Goal: Information Seeking & Learning: Learn about a topic

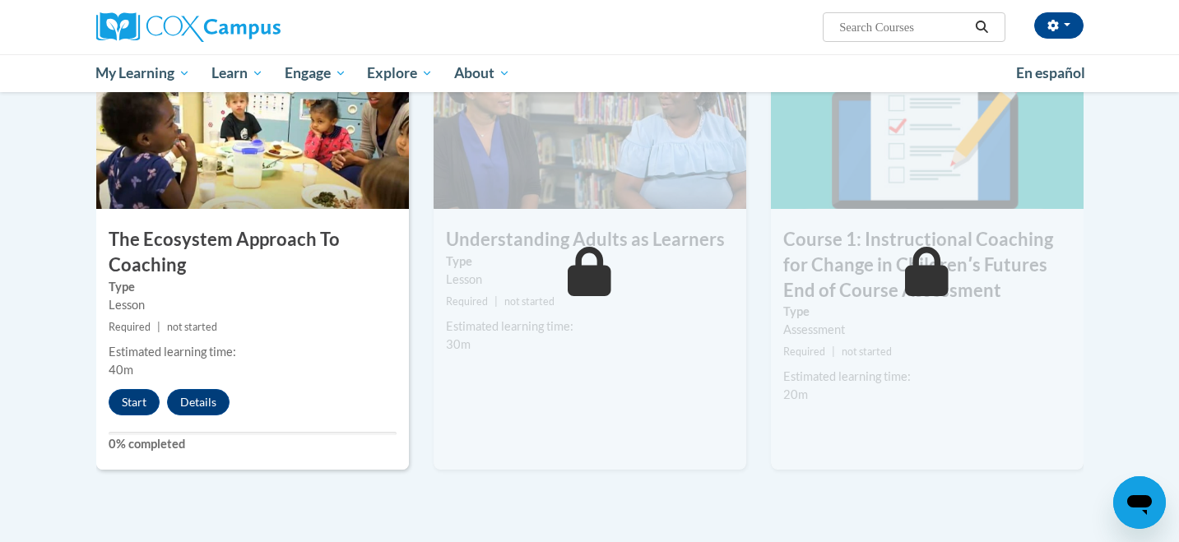
scroll to position [880, 0]
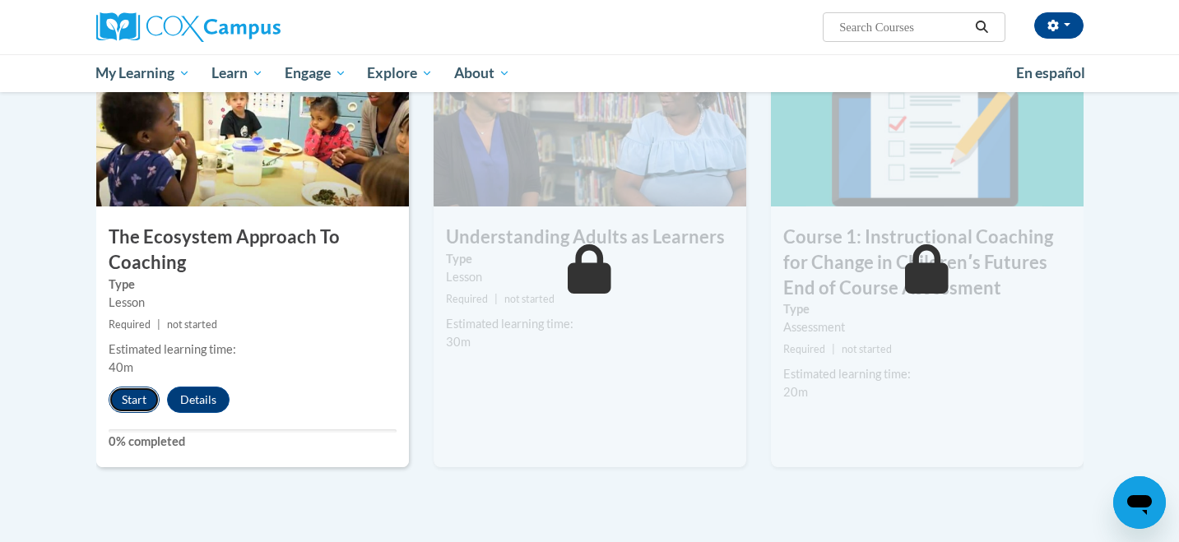
click at [138, 398] on button "Start" at bounding box center [134, 400] width 51 height 26
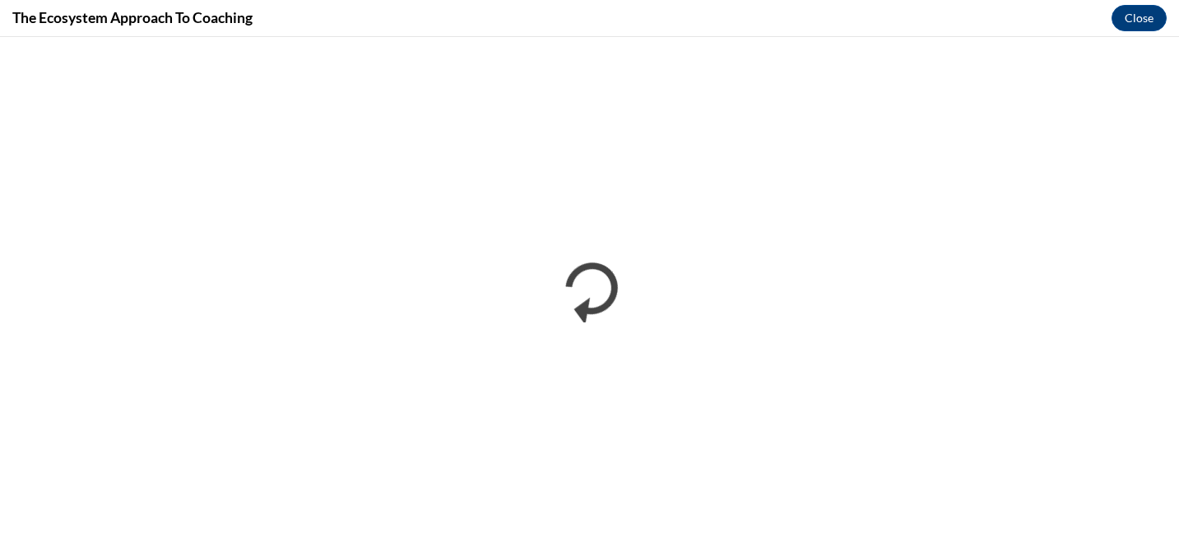
scroll to position [0, 0]
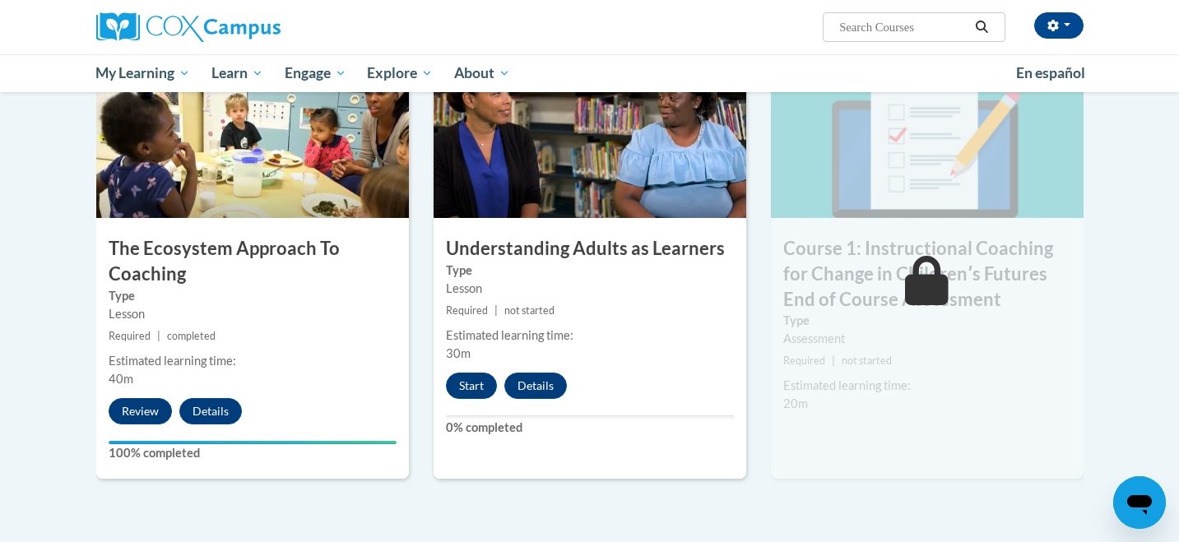
scroll to position [872, 0]
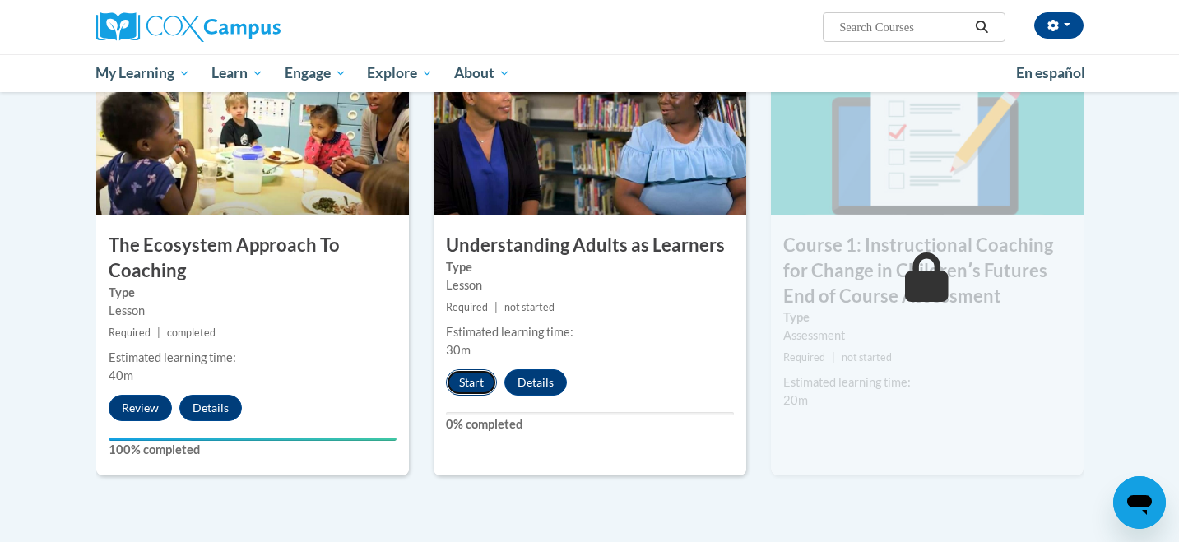
click at [461, 383] on button "Start" at bounding box center [471, 382] width 51 height 26
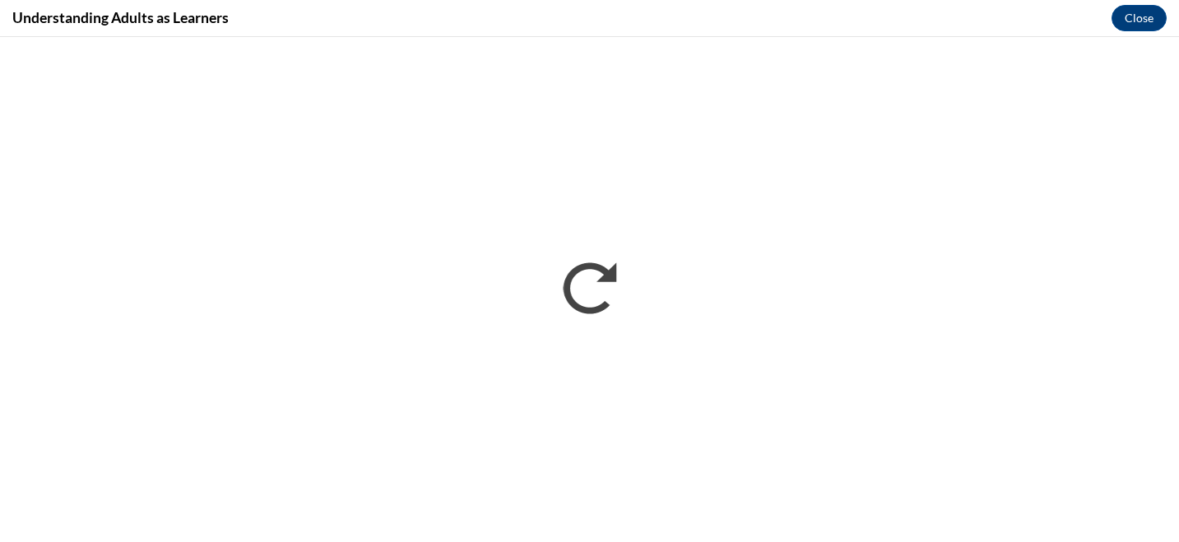
scroll to position [0, 0]
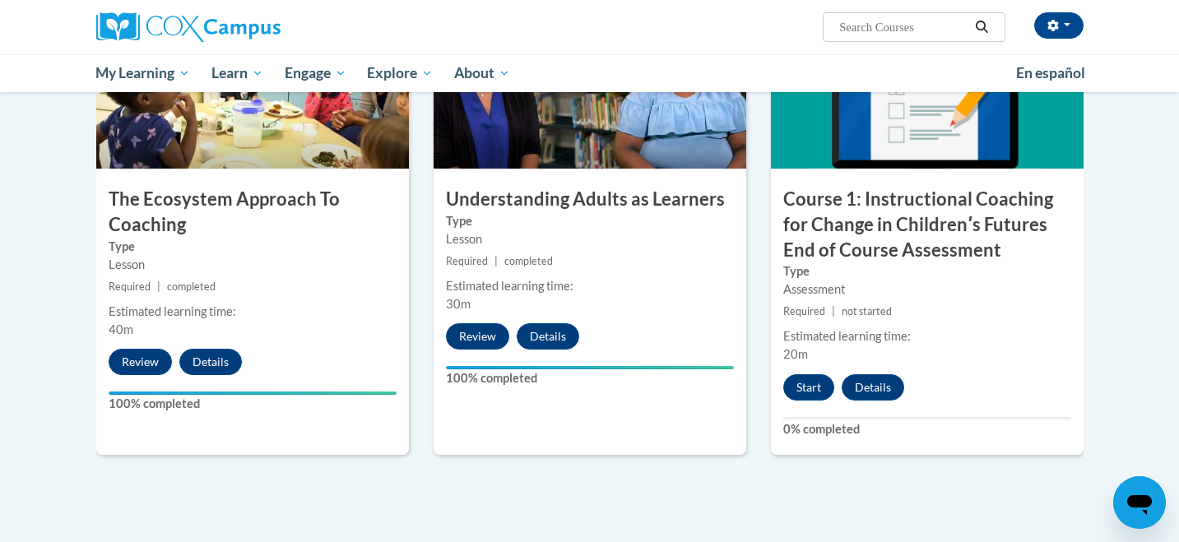
scroll to position [907, 0]
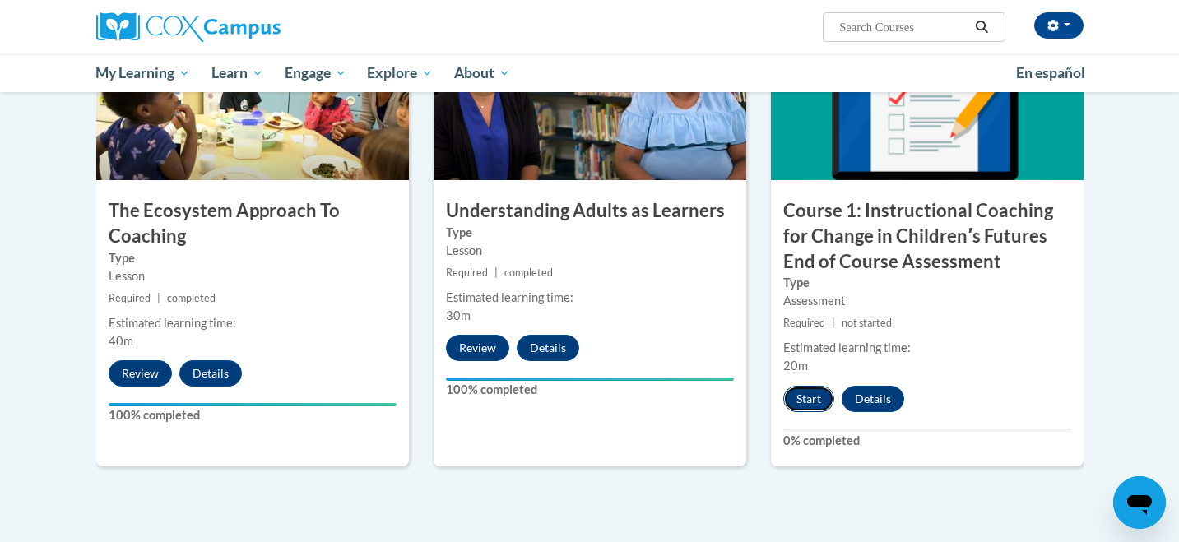
click at [810, 399] on button "Start" at bounding box center [808, 399] width 51 height 26
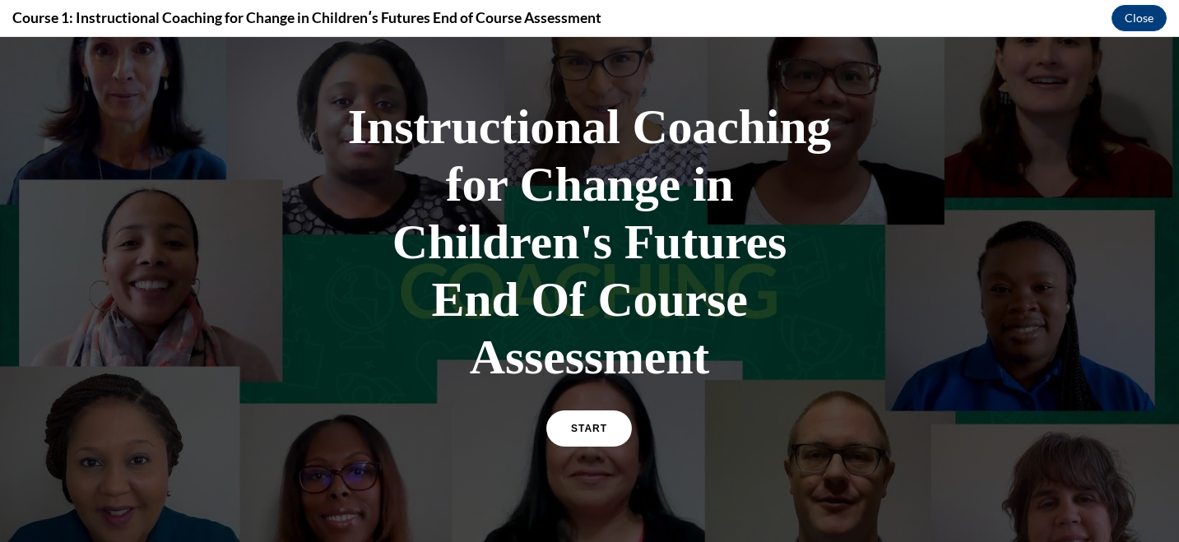
scroll to position [62, 0]
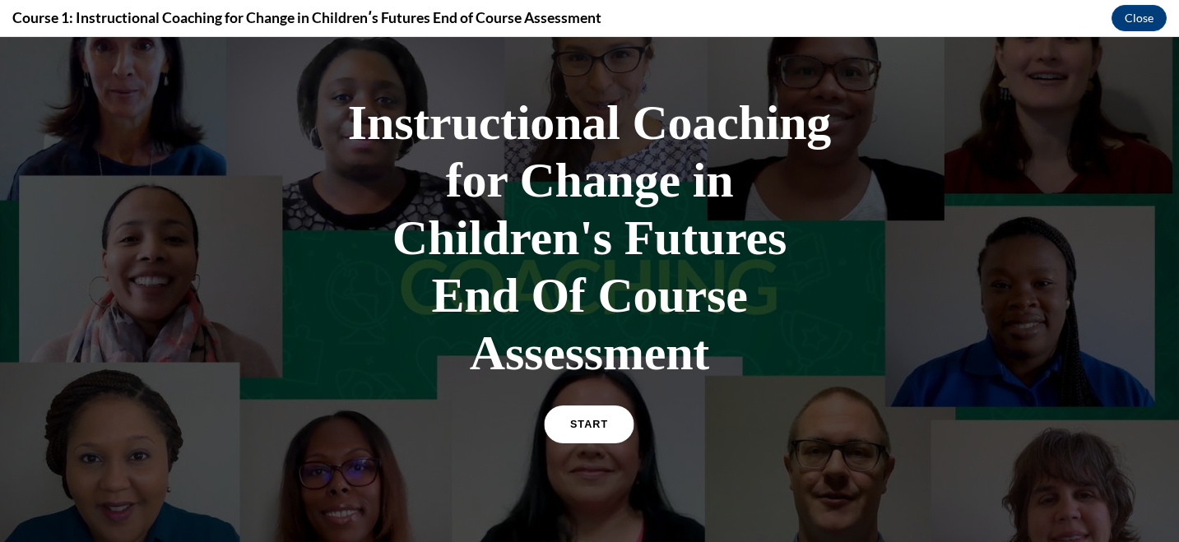
click at [601, 424] on span "START" at bounding box center [589, 425] width 38 height 12
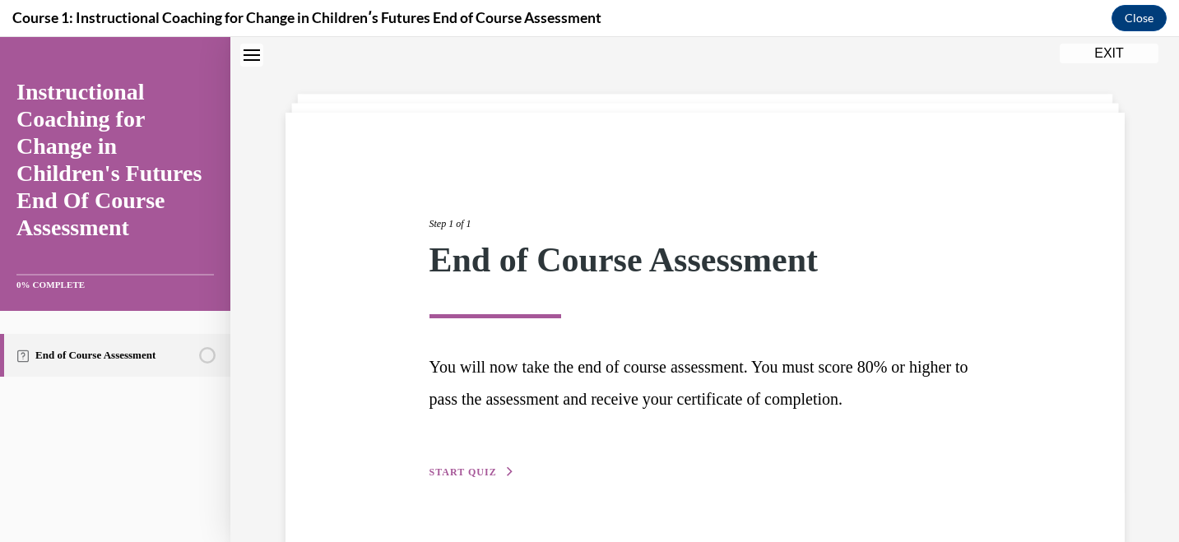
click at [473, 467] on span "START QUIZ" at bounding box center [462, 473] width 67 height 12
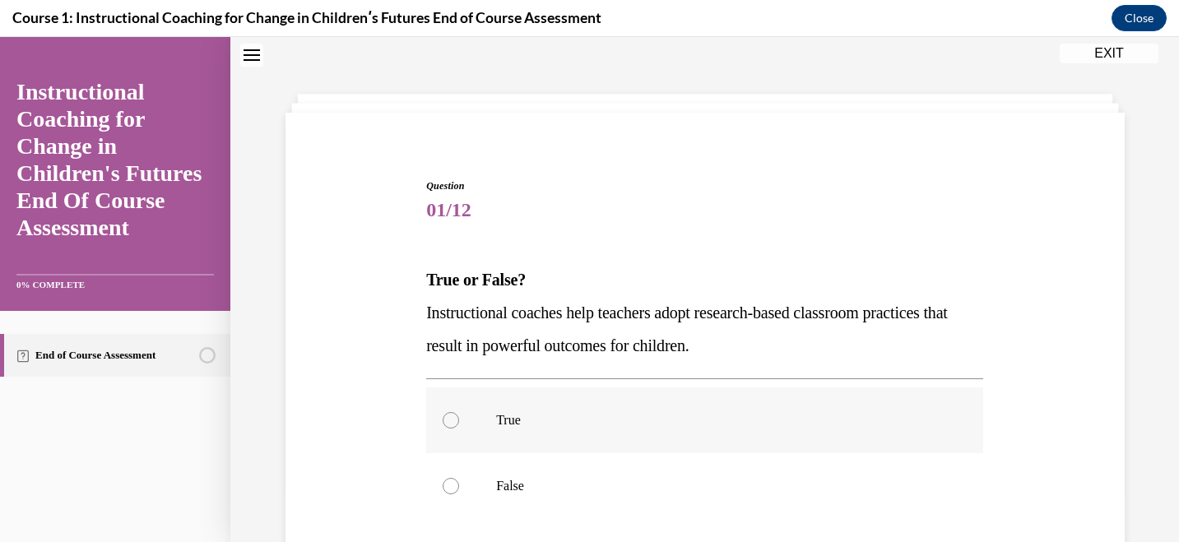
click at [454, 421] on div at bounding box center [451, 420] width 16 height 16
click at [454, 421] on input "True" at bounding box center [451, 420] width 16 height 16
radio input "true"
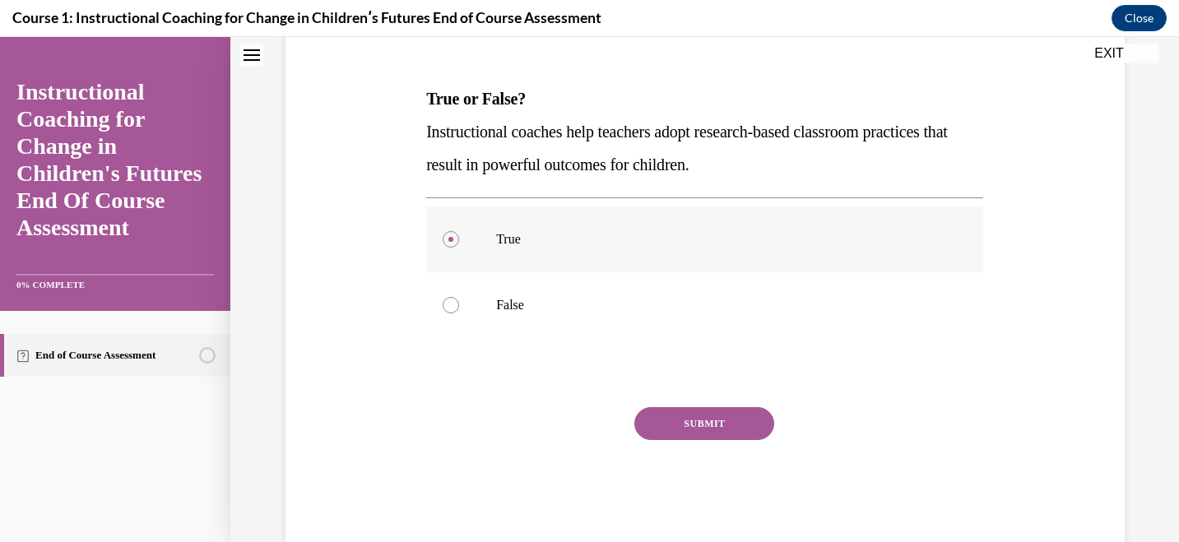
scroll to position [182, 0]
click at [717, 425] on button "SUBMIT" at bounding box center [704, 422] width 140 height 33
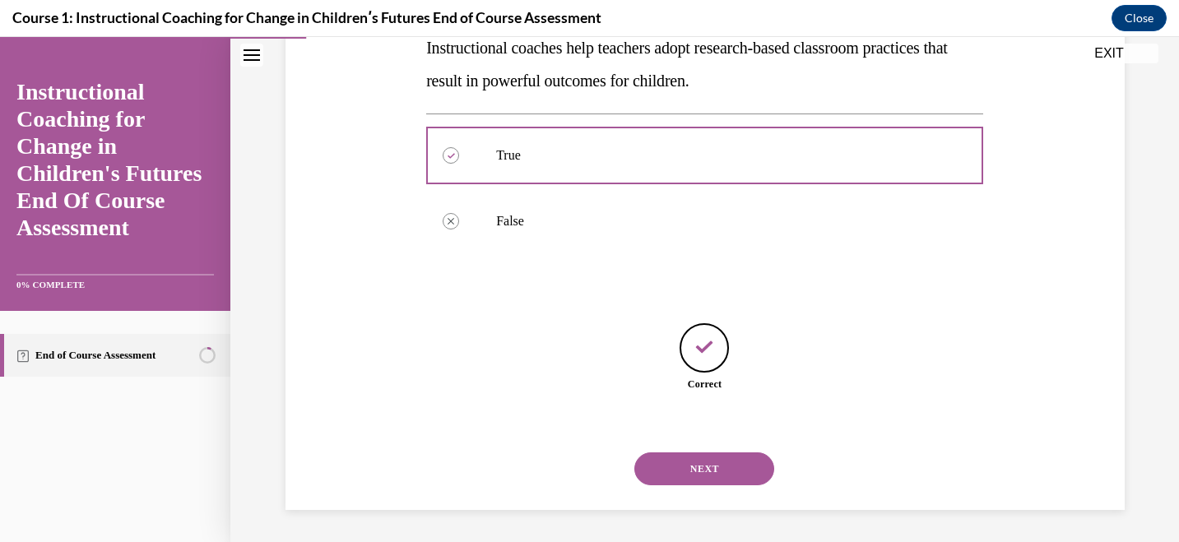
scroll to position [266, 0]
click at [713, 477] on button "NEXT" at bounding box center [704, 468] width 140 height 33
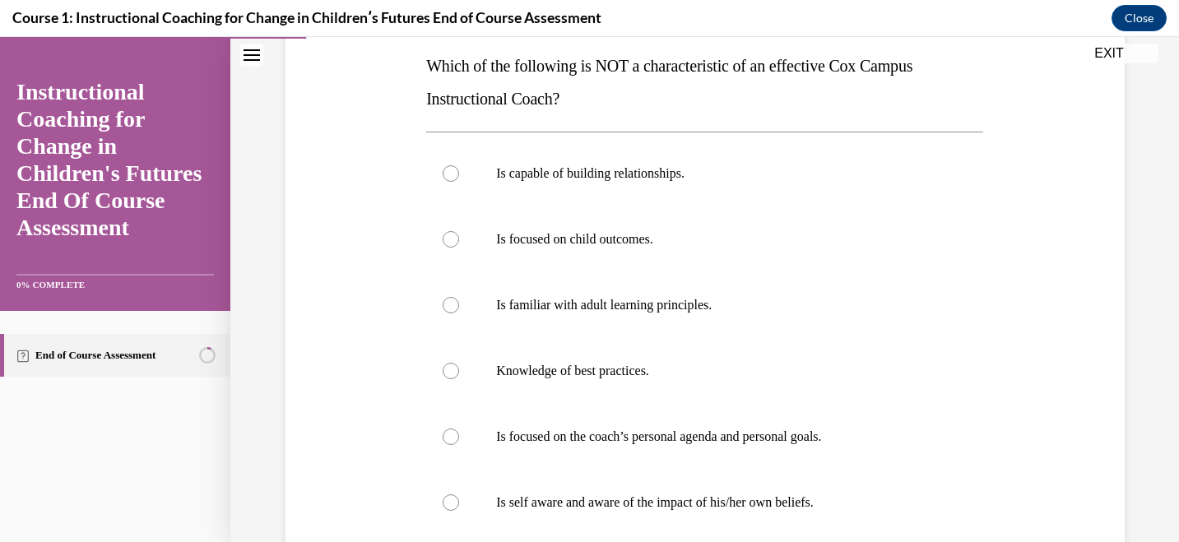
scroll to position [216, 0]
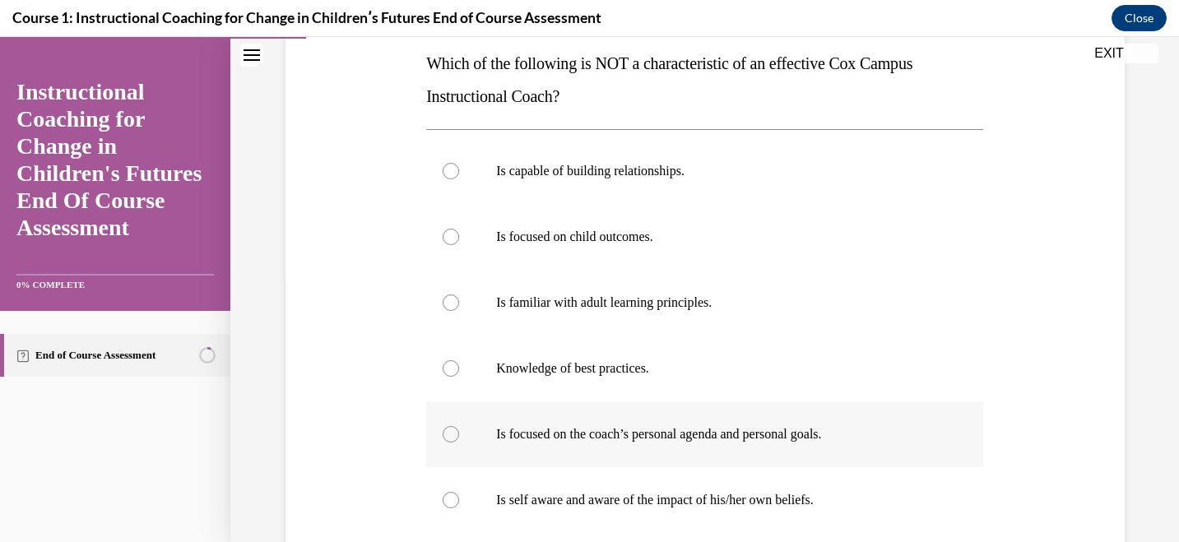
click at [710, 438] on p "Is focused on the coach’s personal agenda and personal goals." at bounding box center [719, 434] width 446 height 16
click at [459, 438] on input "Is focused on the coach’s personal agenda and personal goals." at bounding box center [451, 434] width 16 height 16
radio input "true"
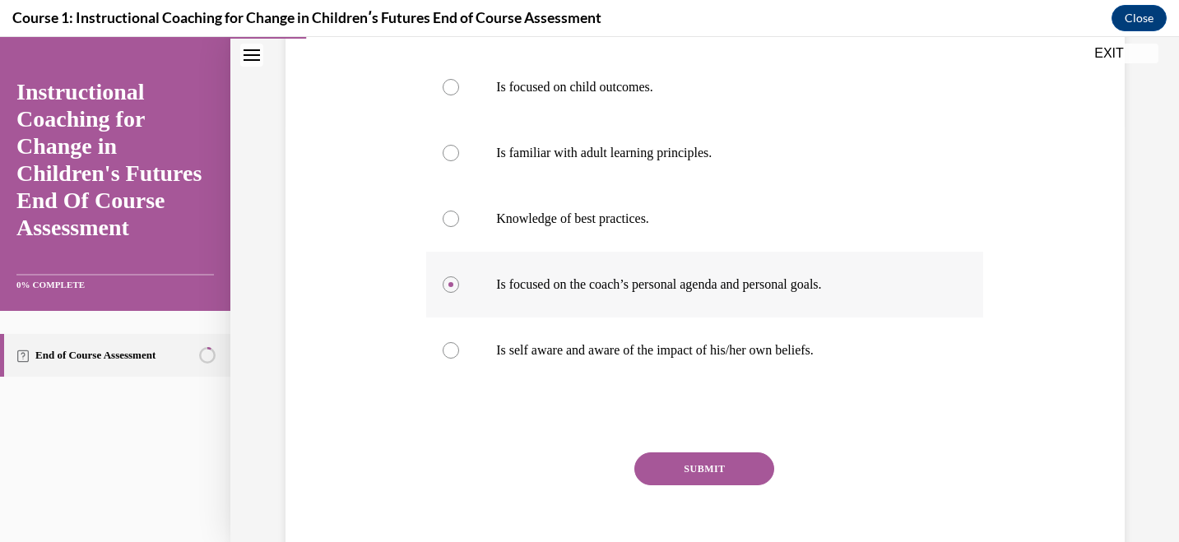
scroll to position [370, 0]
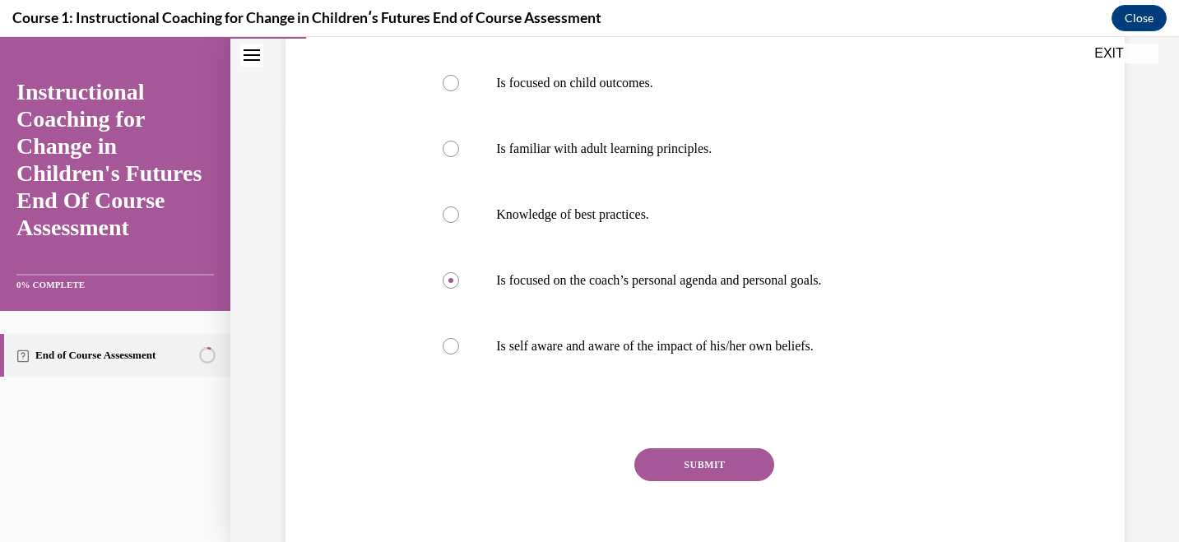
click at [708, 471] on button "SUBMIT" at bounding box center [704, 464] width 140 height 33
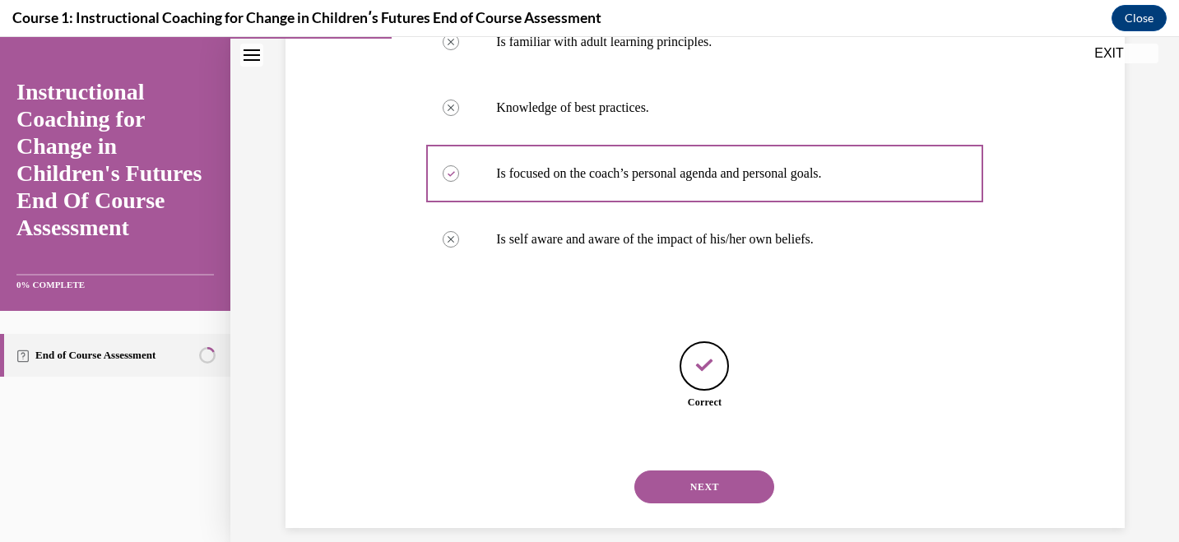
scroll to position [496, 0]
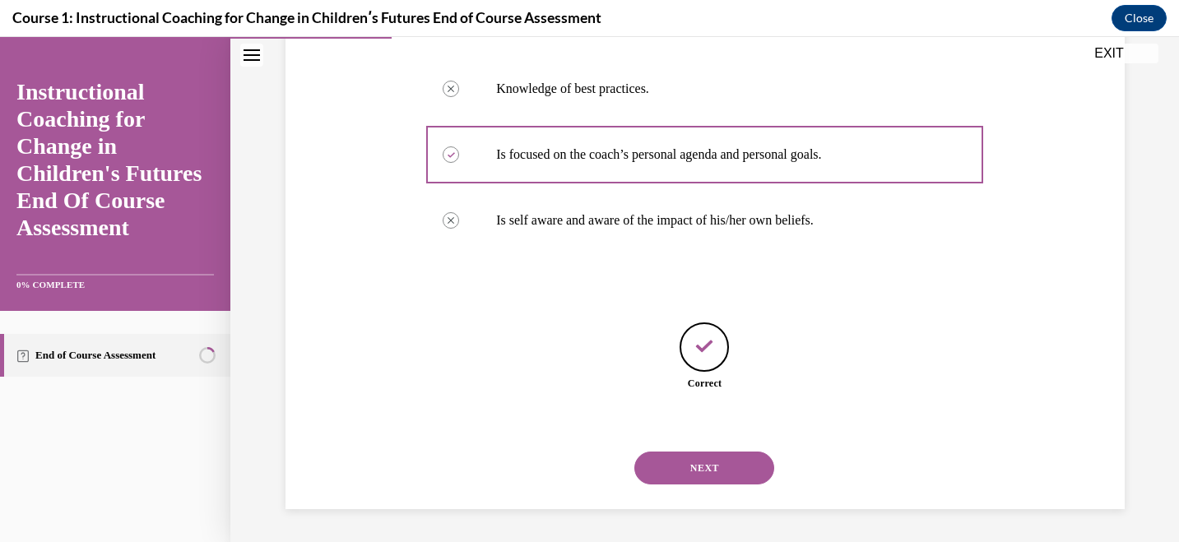
click at [708, 471] on button "NEXT" at bounding box center [704, 468] width 140 height 33
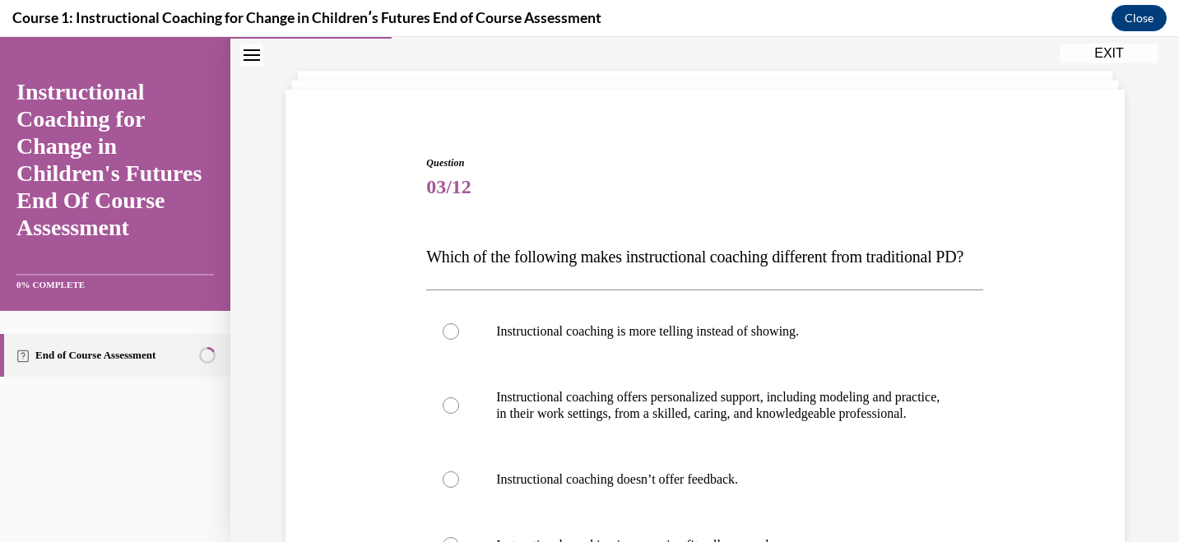
scroll to position [35, 0]
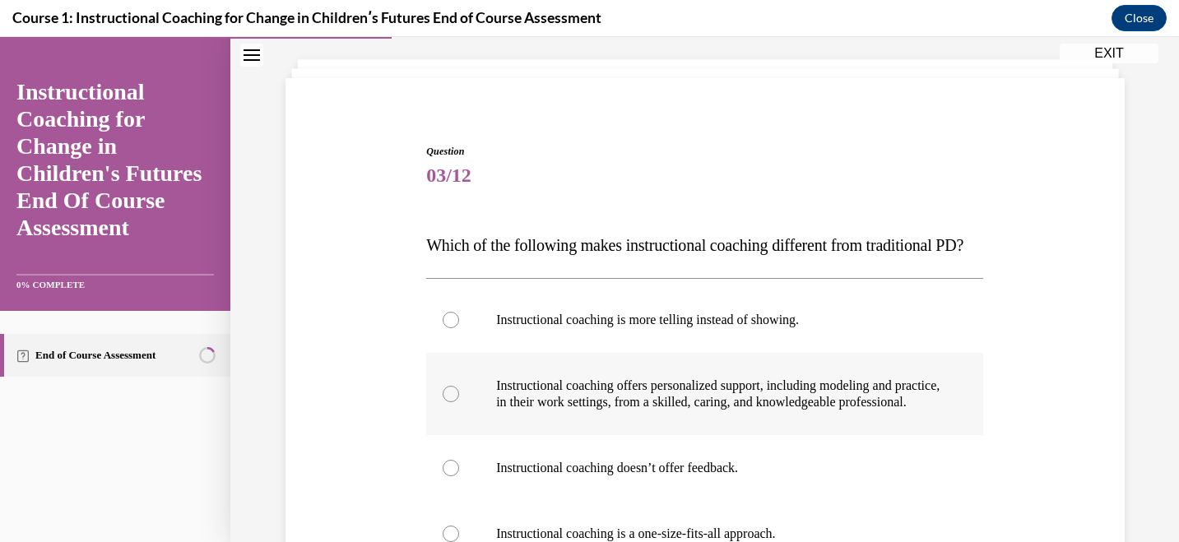
click at [720, 411] on p "Instructional coaching offers personalized support, including modeling and prac…" at bounding box center [719, 394] width 446 height 33
click at [459, 402] on input "Instructional coaching offers personalized support, including modeling and prac…" at bounding box center [451, 394] width 16 height 16
radio input "true"
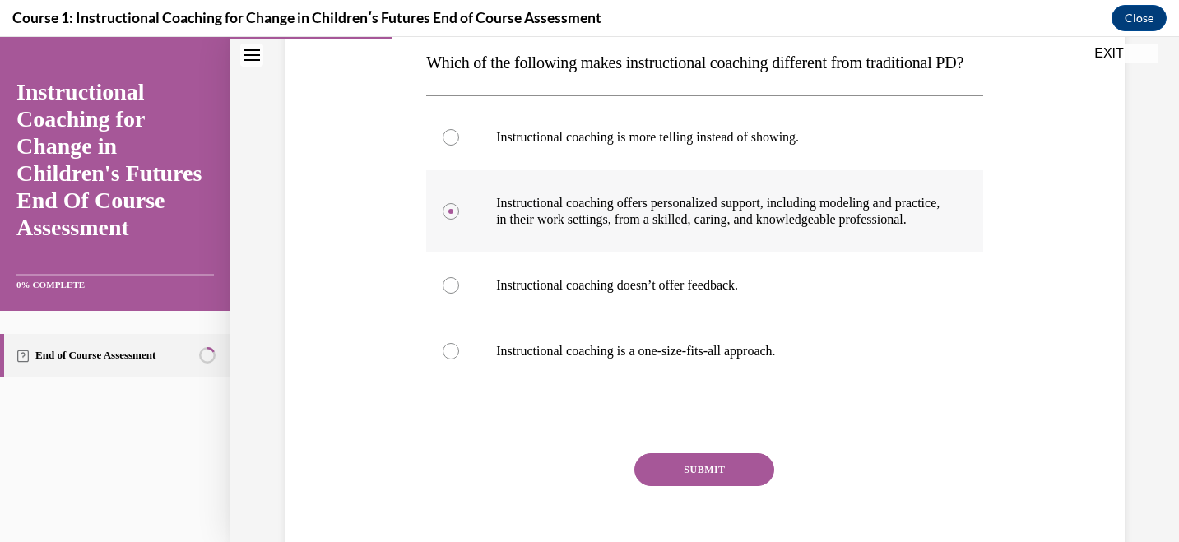
scroll to position [220, 0]
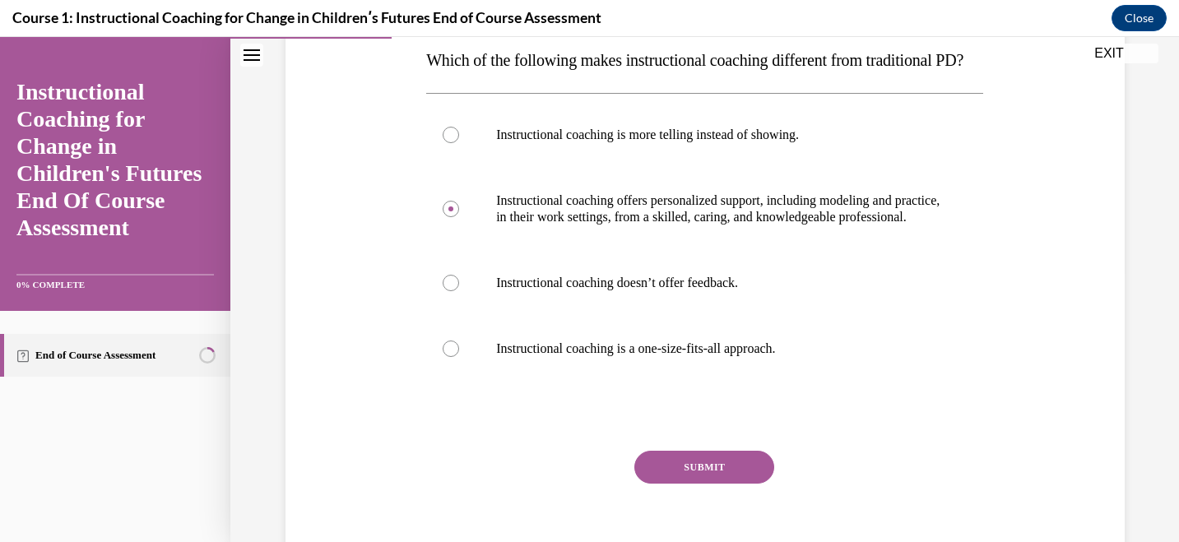
click at [699, 484] on button "SUBMIT" at bounding box center [704, 467] width 140 height 33
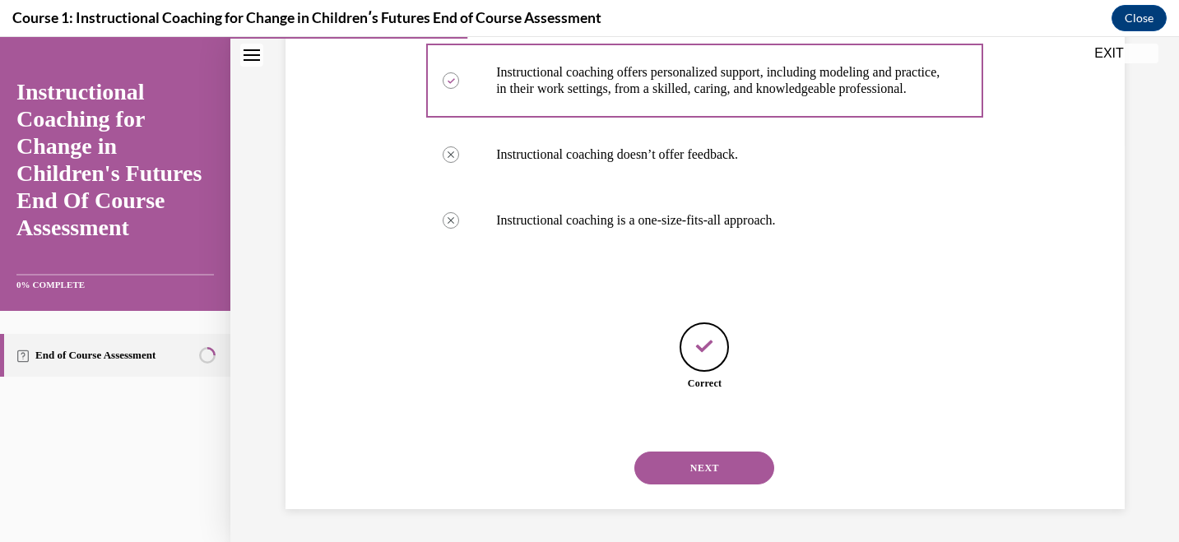
scroll to position [397, 0]
click at [717, 461] on button "NEXT" at bounding box center [704, 468] width 140 height 33
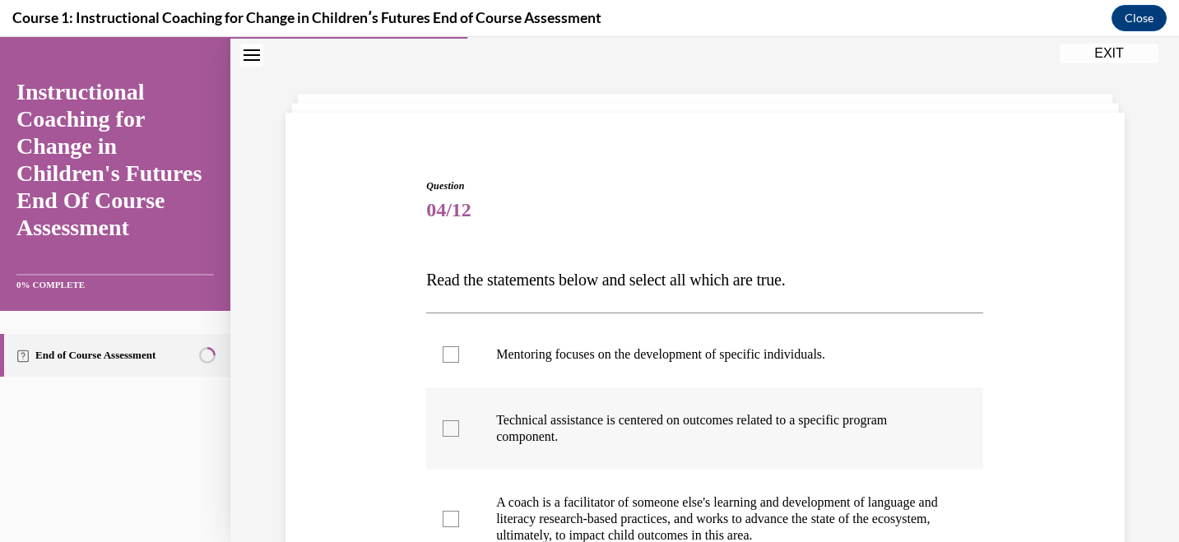
click at [454, 430] on div at bounding box center [451, 428] width 16 height 16
click at [454, 430] on input "Technical assistance is centered on outcomes related to a specific program comp…" at bounding box center [451, 428] width 16 height 16
checkbox input "true"
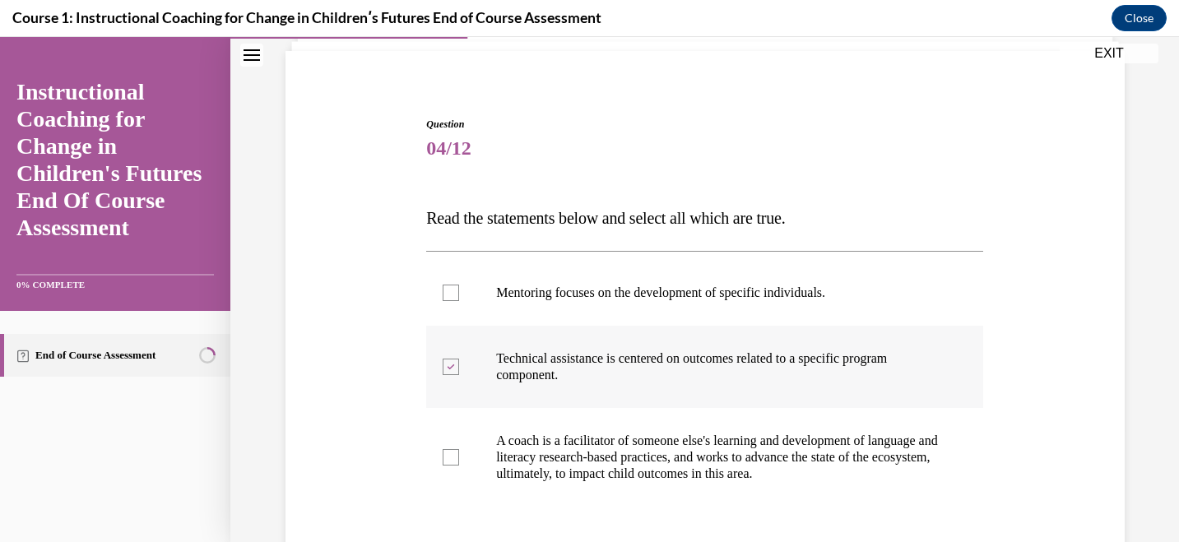
scroll to position [63, 0]
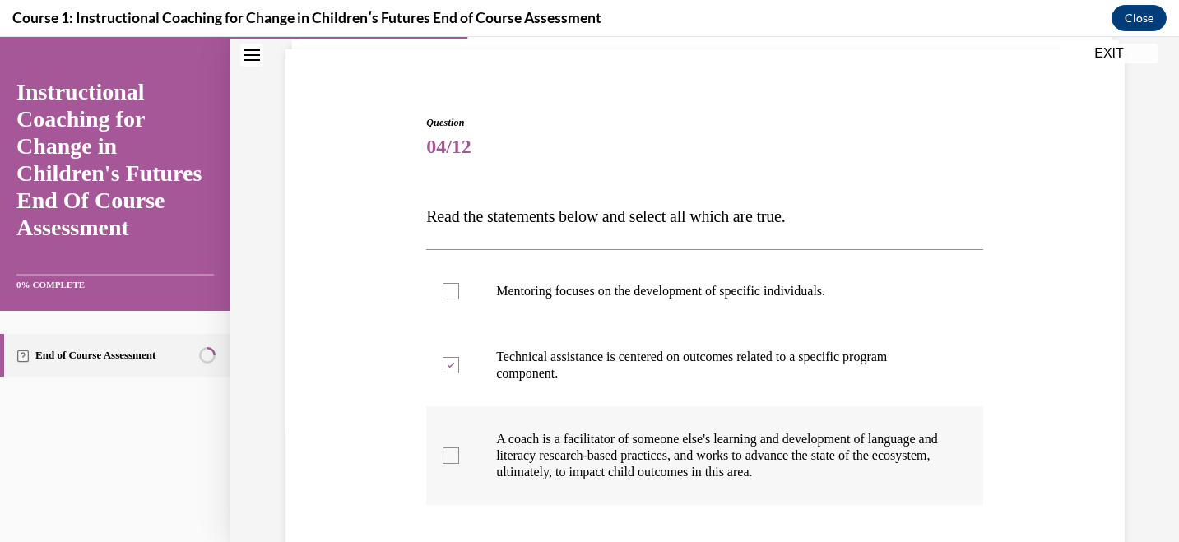
click at [454, 454] on div at bounding box center [451, 456] width 16 height 16
click at [454, 454] on input "A coach is a facilitator of someone else's learning and development of language…" at bounding box center [451, 456] width 16 height 16
checkbox input "true"
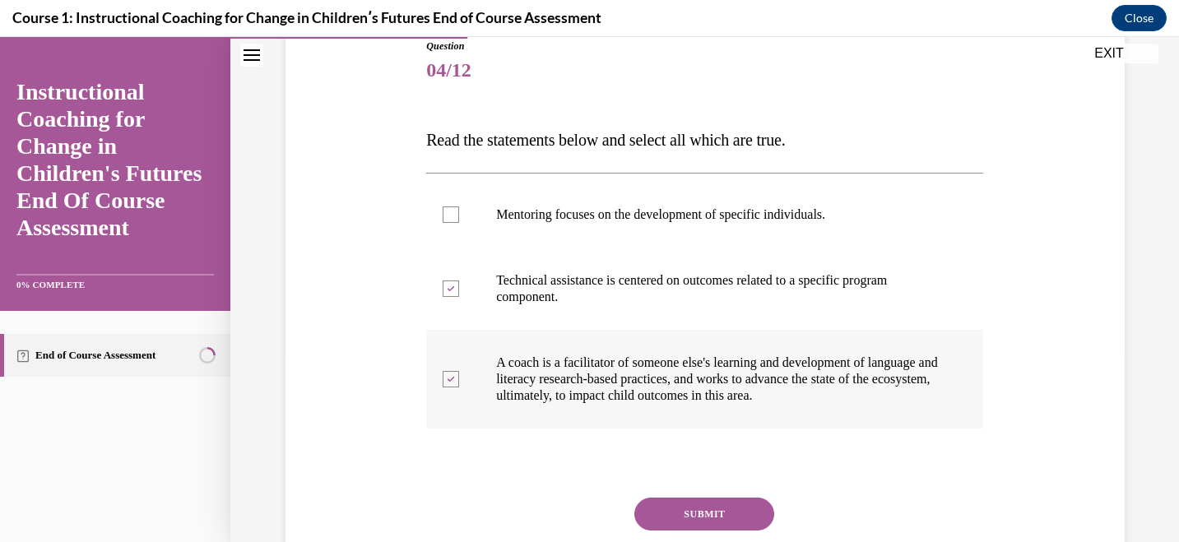
scroll to position [141, 0]
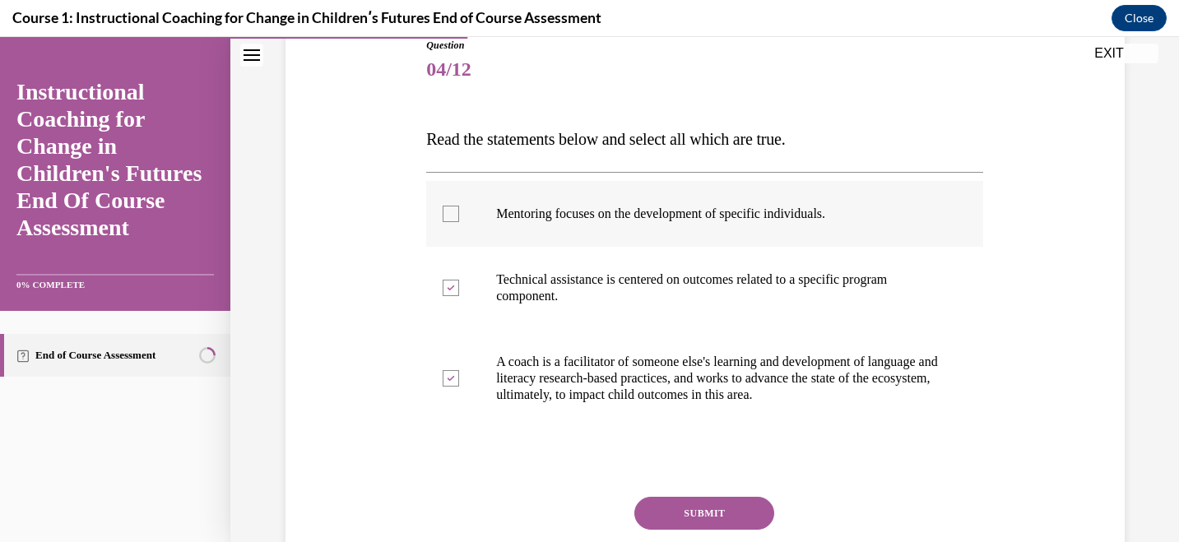
click at [459, 214] on label "Mentoring focuses on the development of specific individuals." at bounding box center [704, 214] width 557 height 66
click at [459, 214] on input "Mentoring focuses on the development of specific individuals." at bounding box center [451, 214] width 16 height 16
checkbox input "true"
click at [690, 522] on button "SUBMIT" at bounding box center [704, 513] width 140 height 33
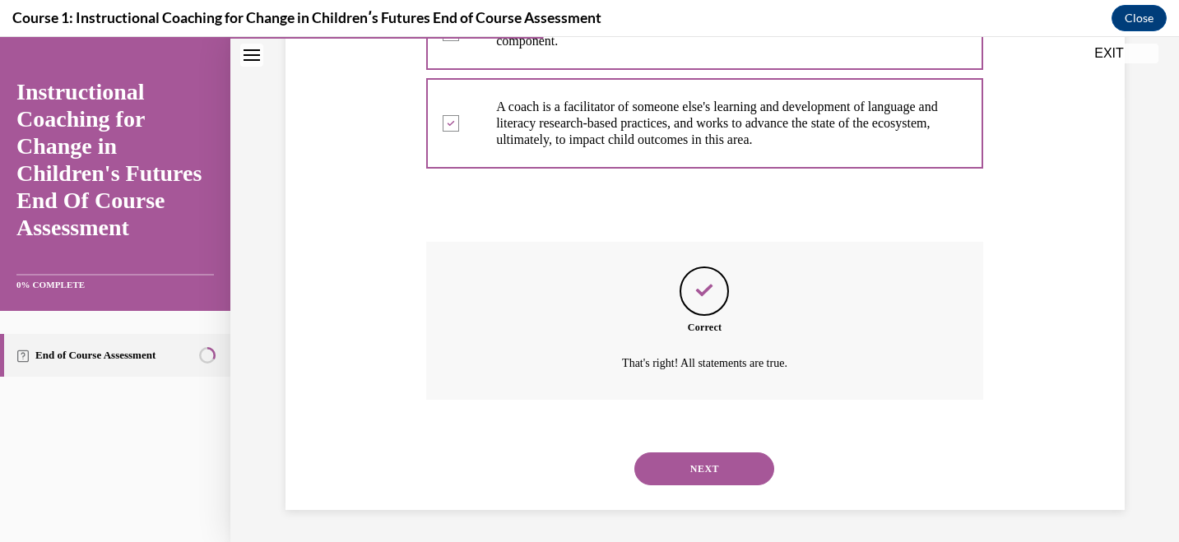
scroll to position [397, 0]
click at [717, 464] on button "NEXT" at bounding box center [704, 468] width 140 height 33
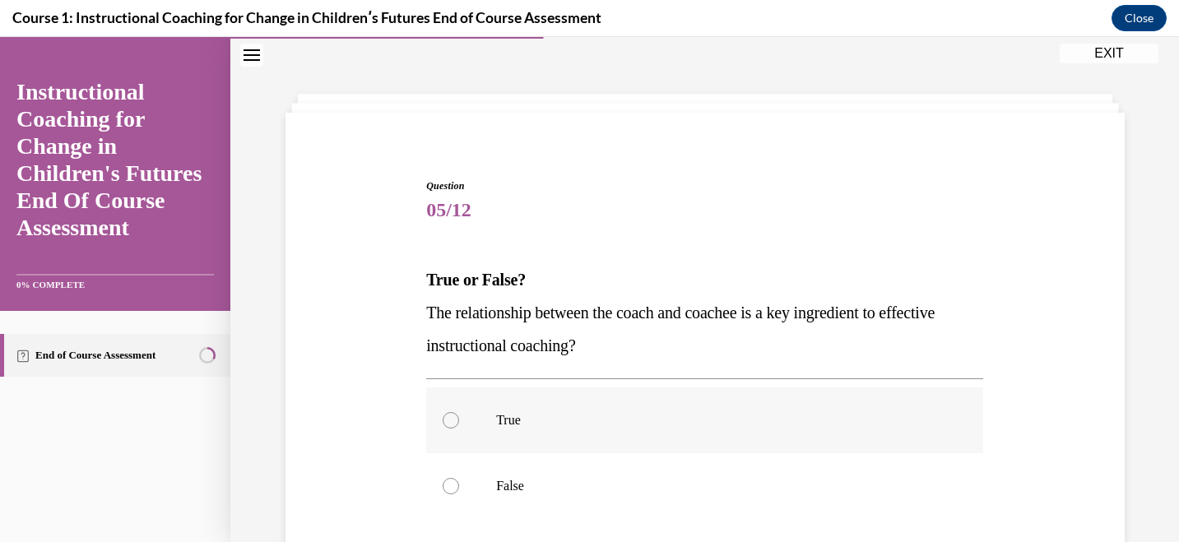
click at [453, 419] on div at bounding box center [451, 420] width 16 height 16
click at [453, 419] on input "True" at bounding box center [451, 420] width 16 height 16
radio input "true"
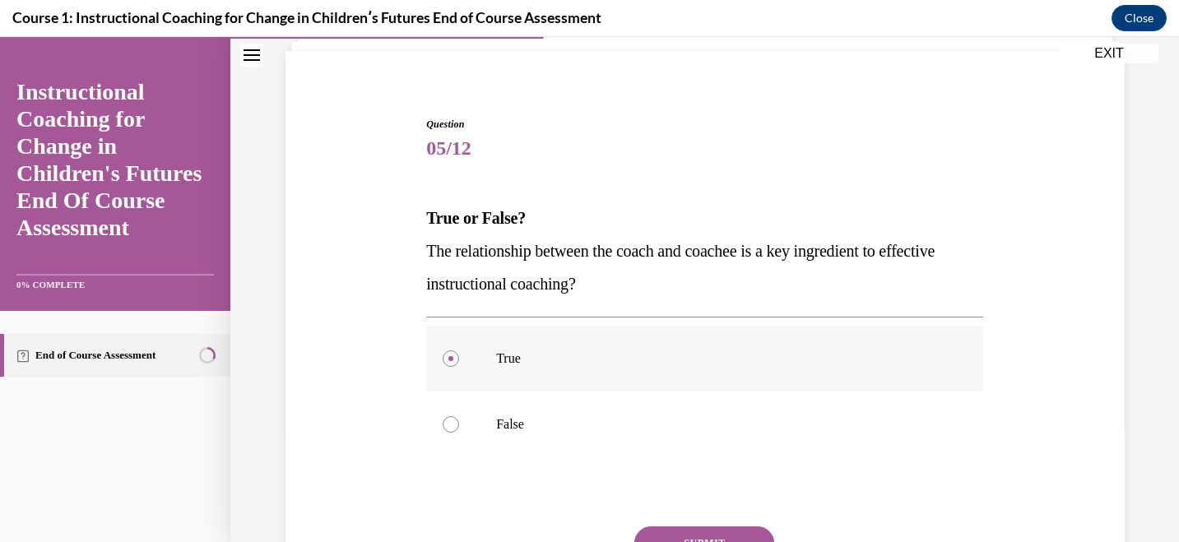
scroll to position [82, 0]
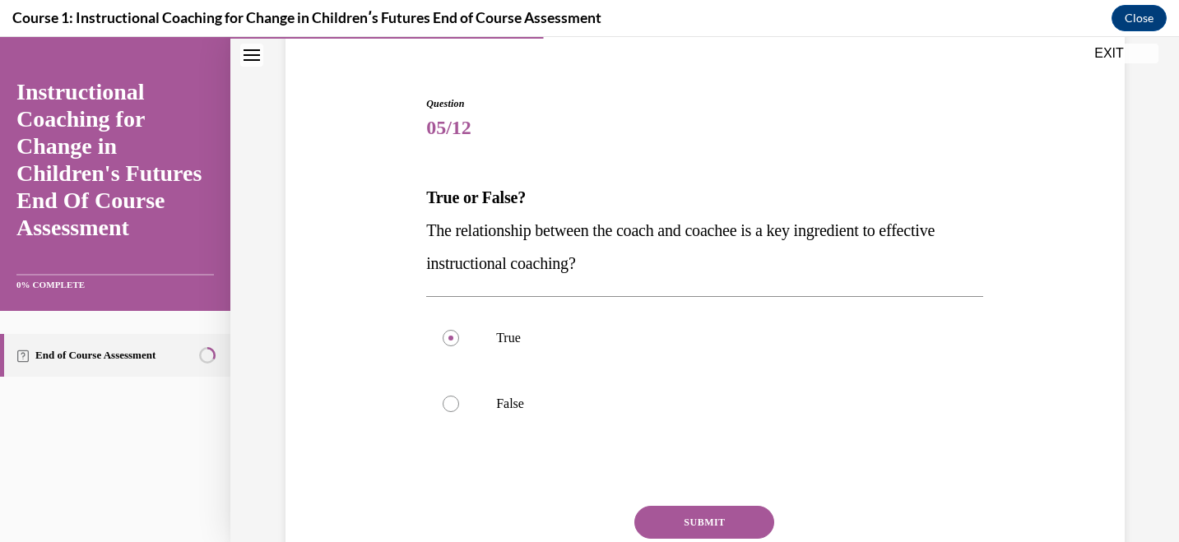
click at [720, 524] on button "SUBMIT" at bounding box center [704, 522] width 140 height 33
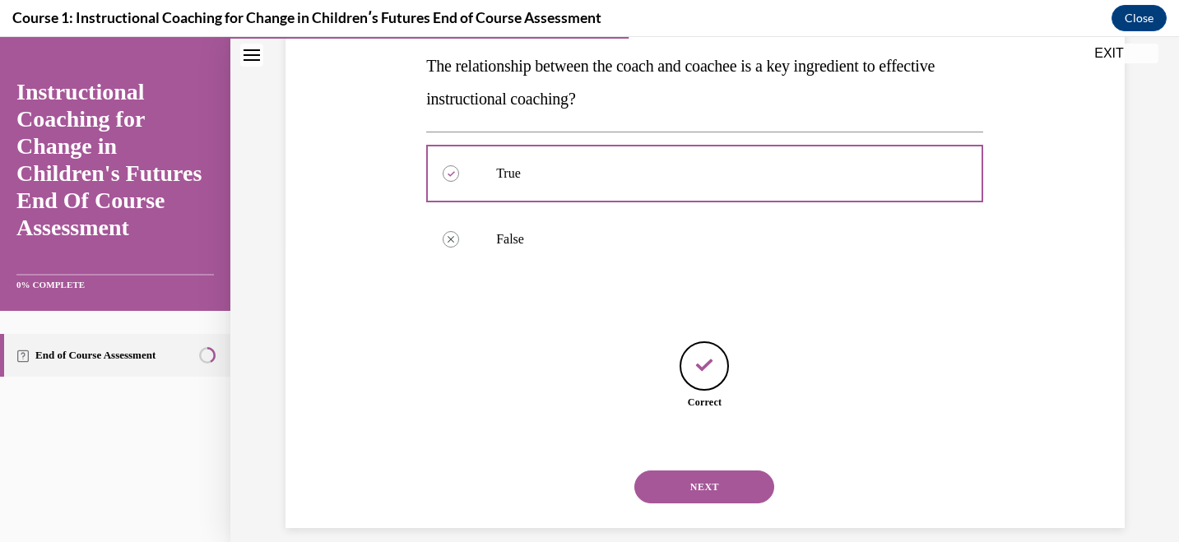
scroll to position [266, 0]
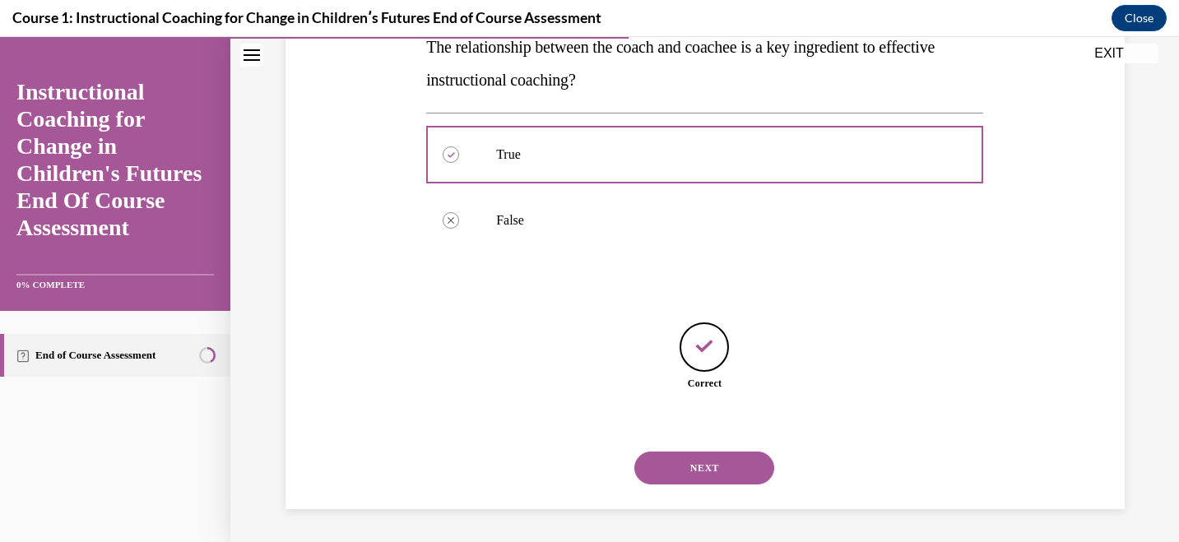
click at [714, 466] on button "NEXT" at bounding box center [704, 468] width 140 height 33
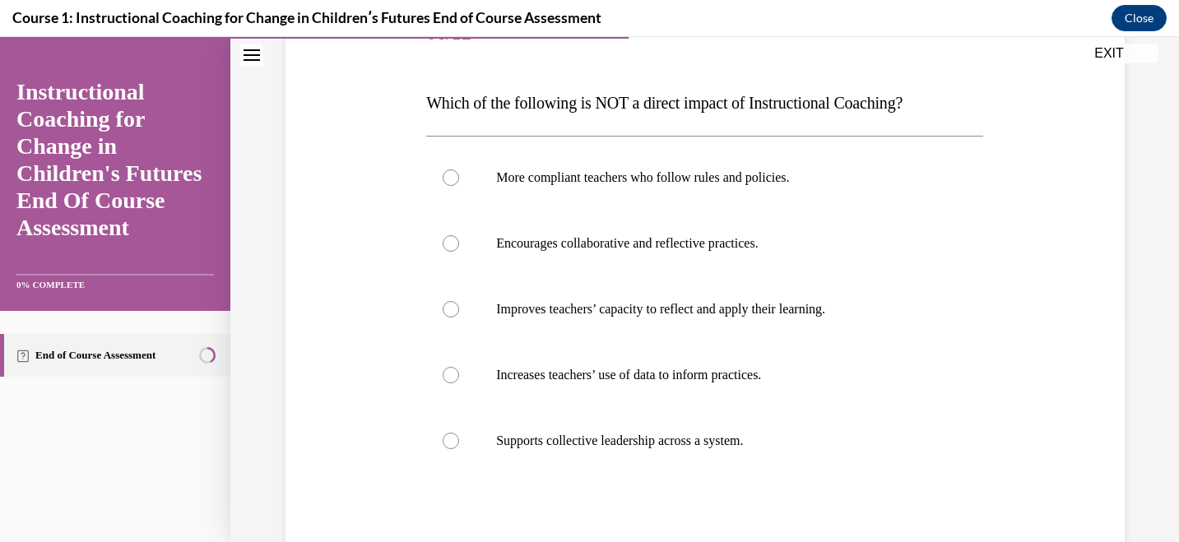
scroll to position [178, 0]
click at [683, 169] on p "More compliant teachers who follow rules and policies." at bounding box center [719, 177] width 446 height 16
click at [459, 169] on input "More compliant teachers who follow rules and policies." at bounding box center [451, 177] width 16 height 16
radio input "true"
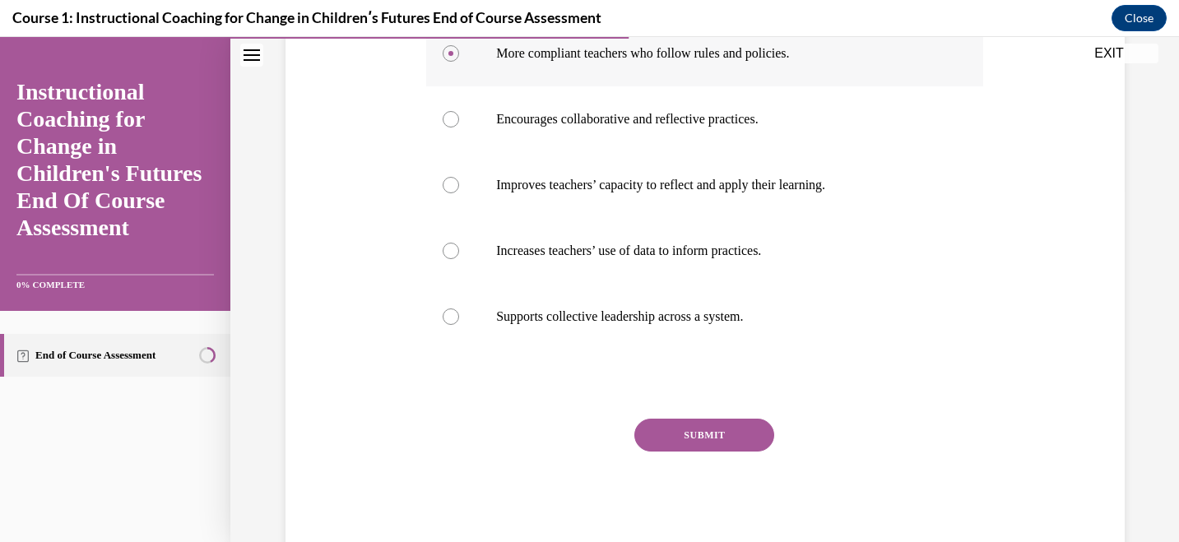
scroll to position [346, 0]
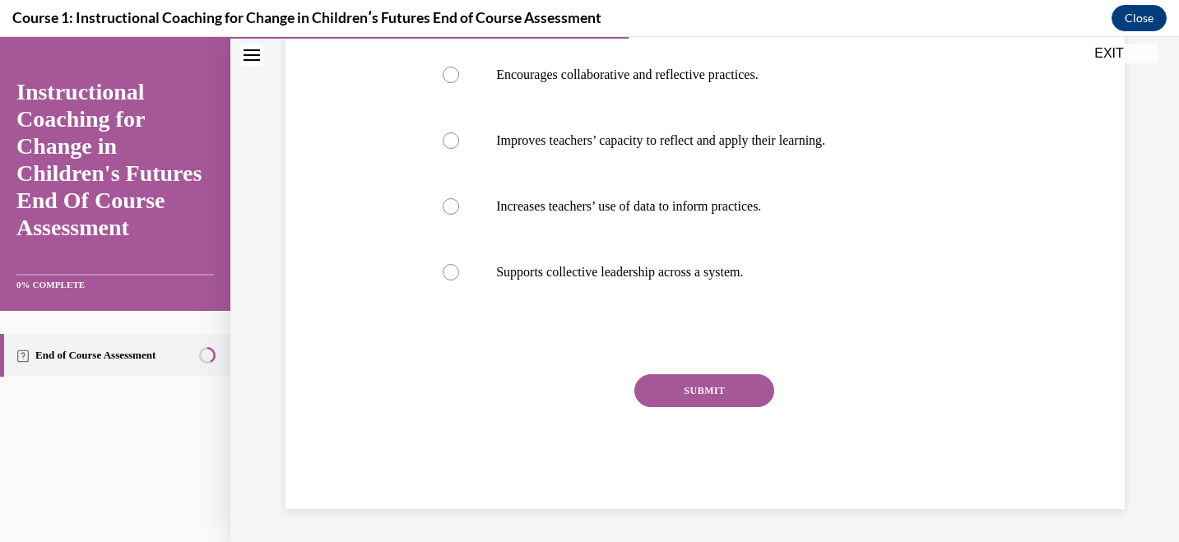
click at [720, 388] on button "SUBMIT" at bounding box center [704, 390] width 140 height 33
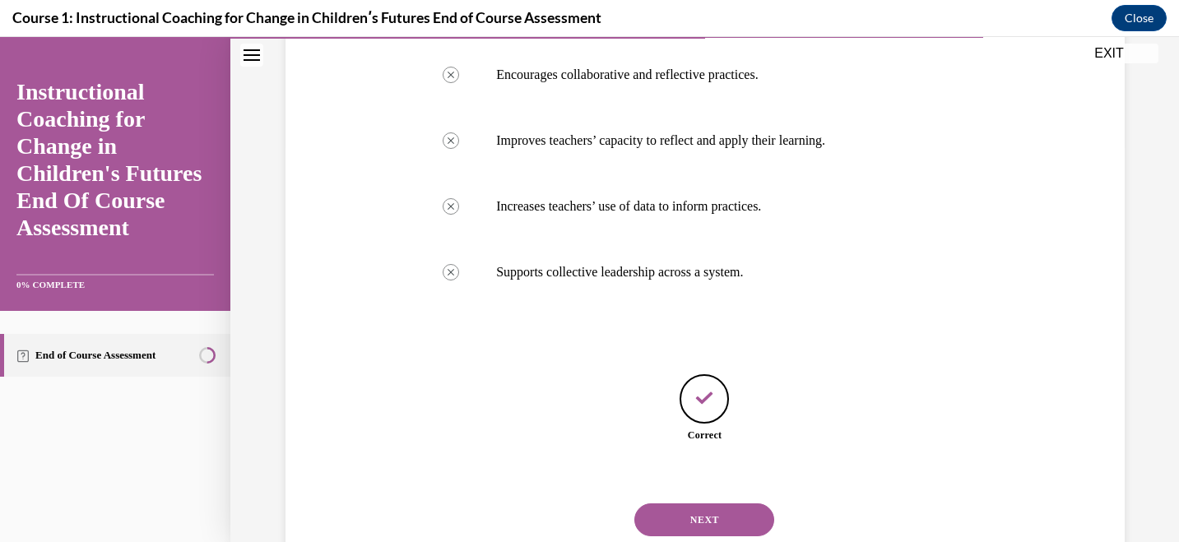
scroll to position [397, 0]
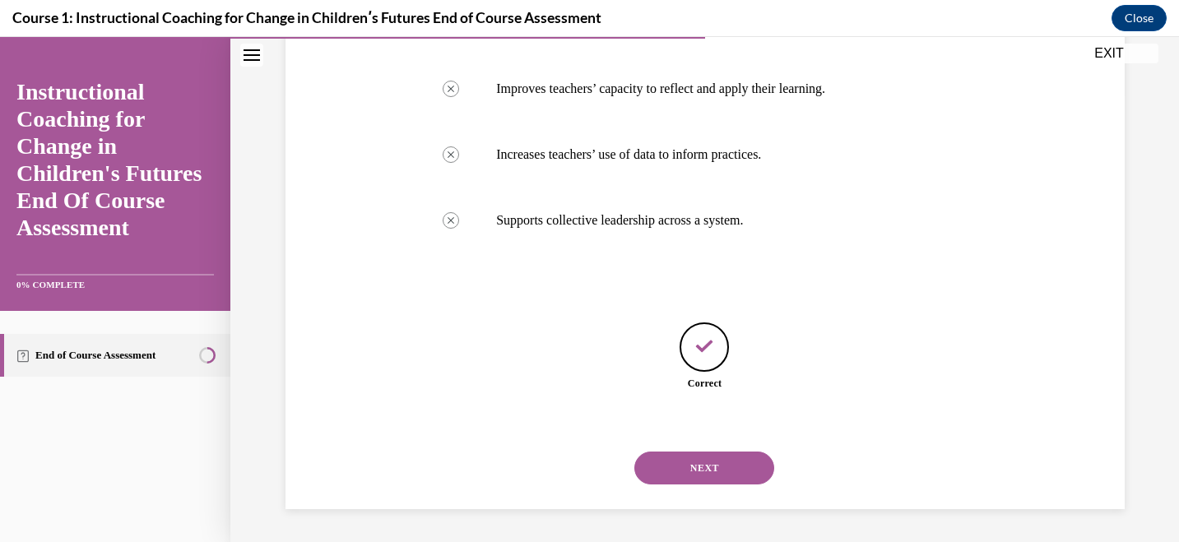
click at [710, 465] on button "NEXT" at bounding box center [704, 468] width 140 height 33
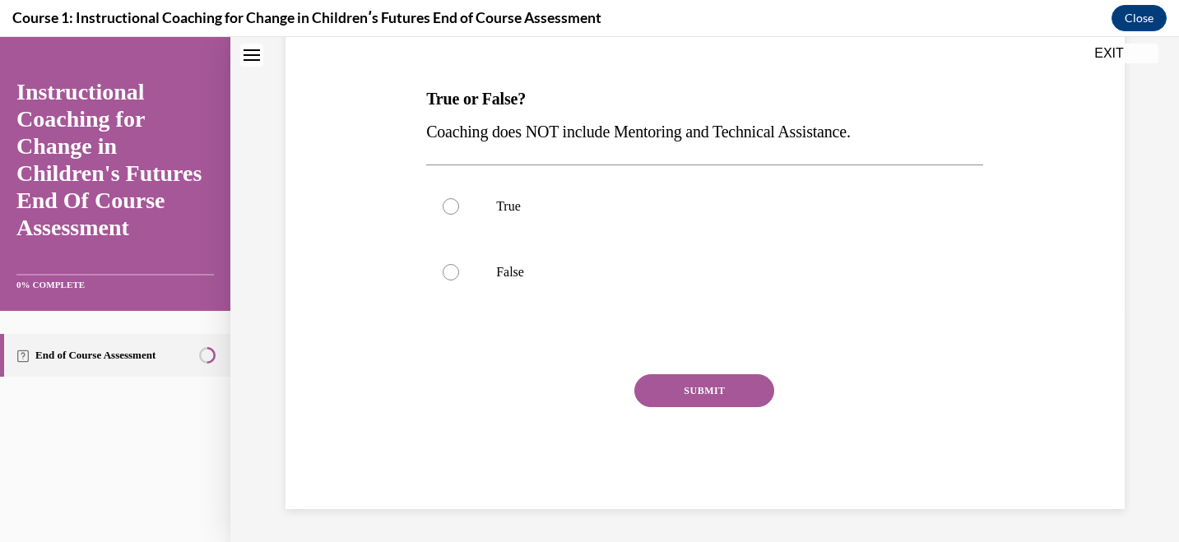
scroll to position [0, 0]
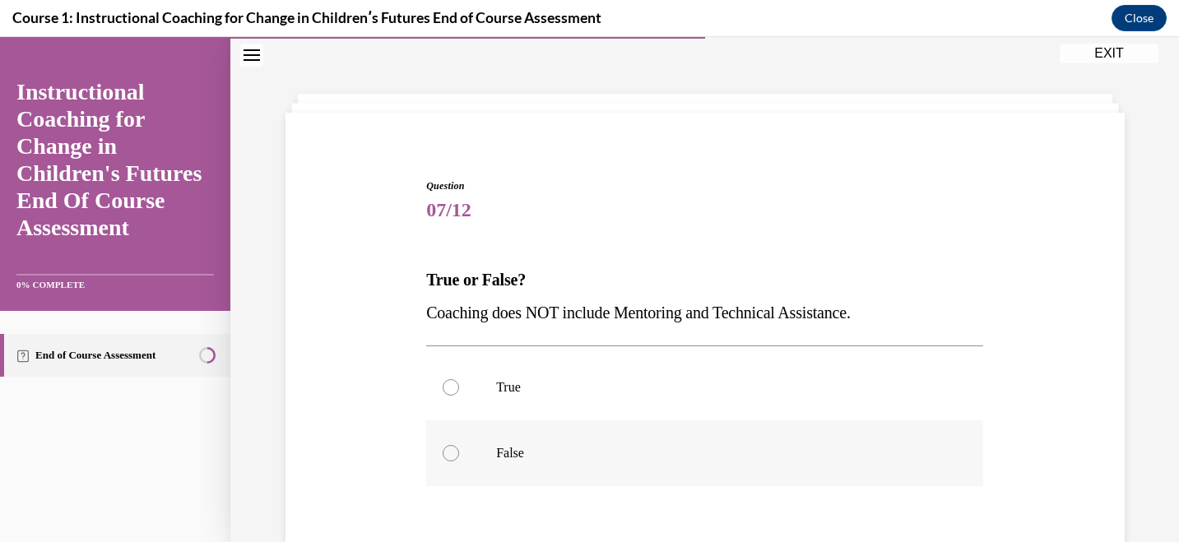
click at [568, 467] on label "False" at bounding box center [704, 453] width 557 height 66
click at [459, 462] on input "False" at bounding box center [451, 453] width 16 height 16
radio input "true"
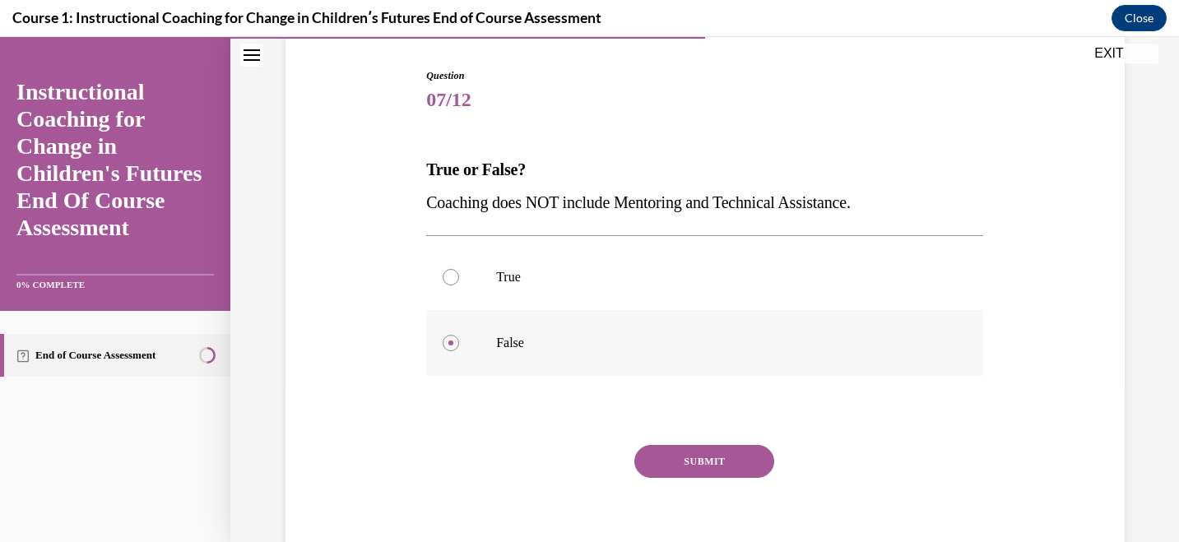
scroll to position [181, 0]
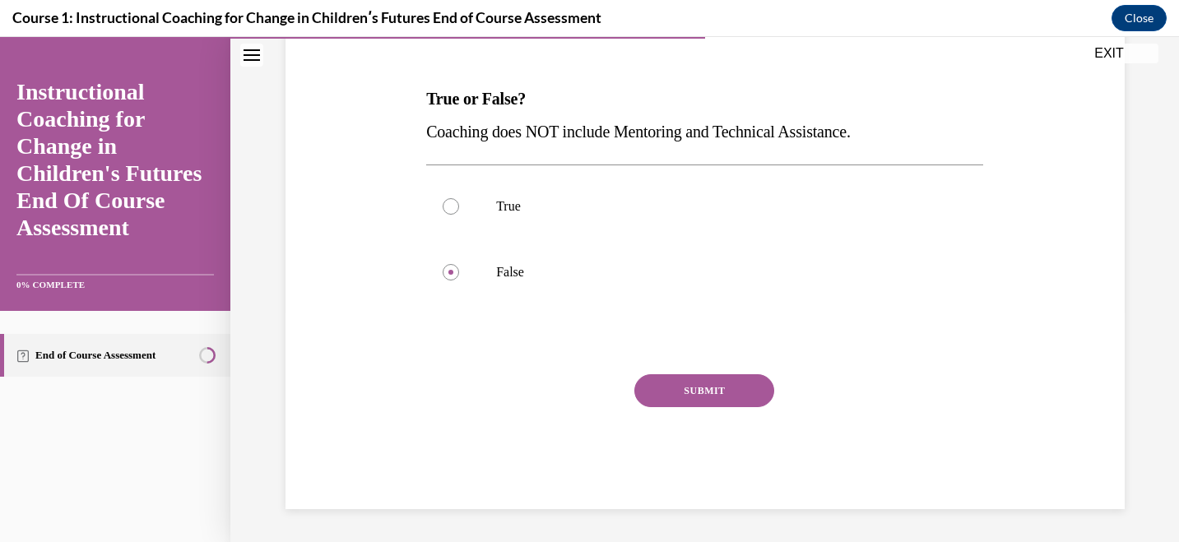
click at [708, 392] on button "SUBMIT" at bounding box center [704, 390] width 140 height 33
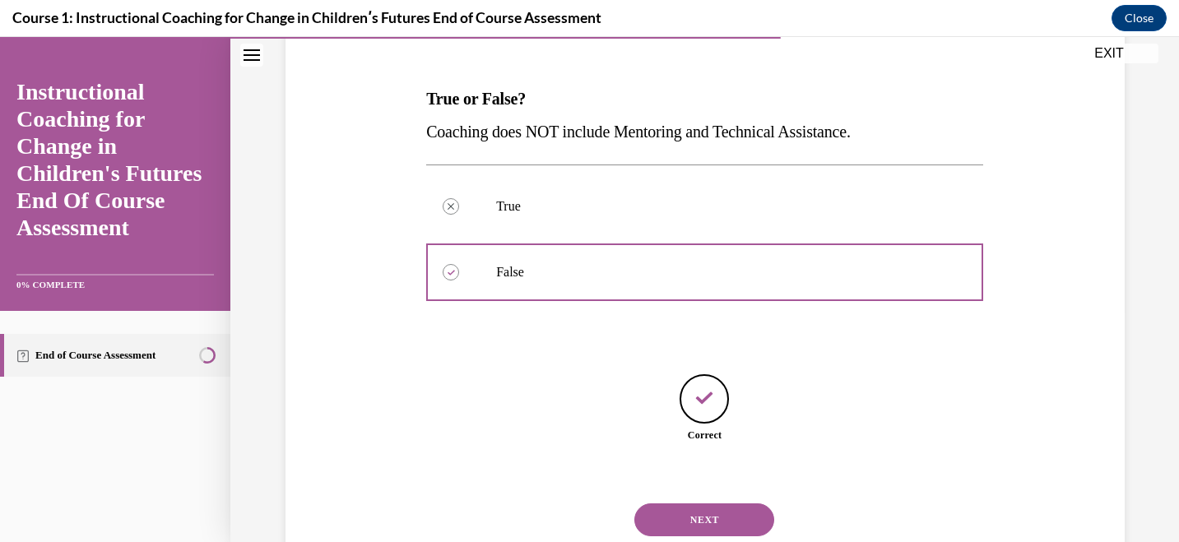
scroll to position [233, 0]
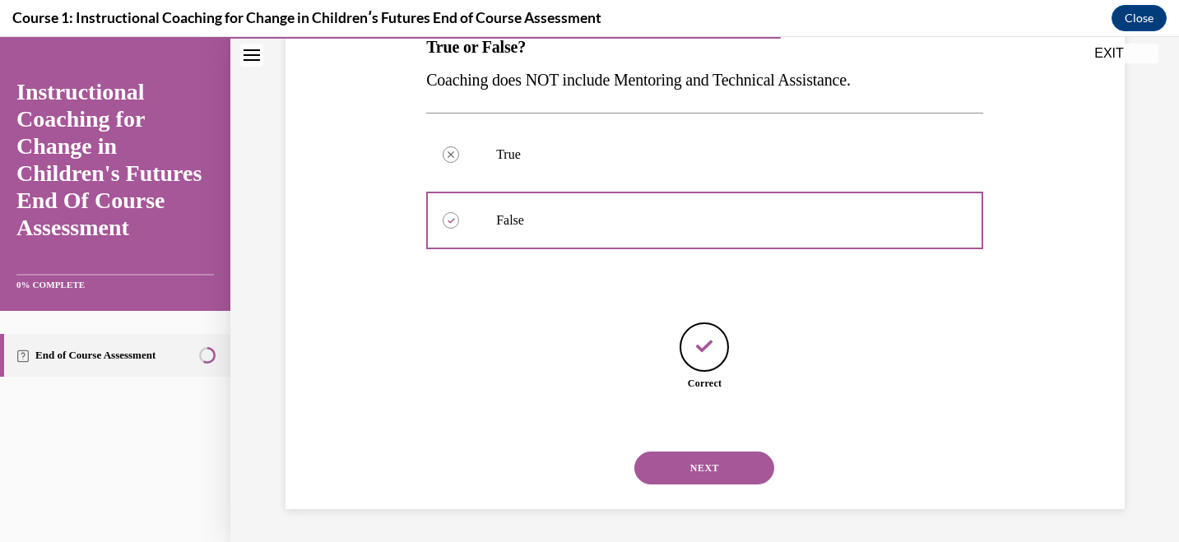
click at [696, 481] on button "NEXT" at bounding box center [704, 468] width 140 height 33
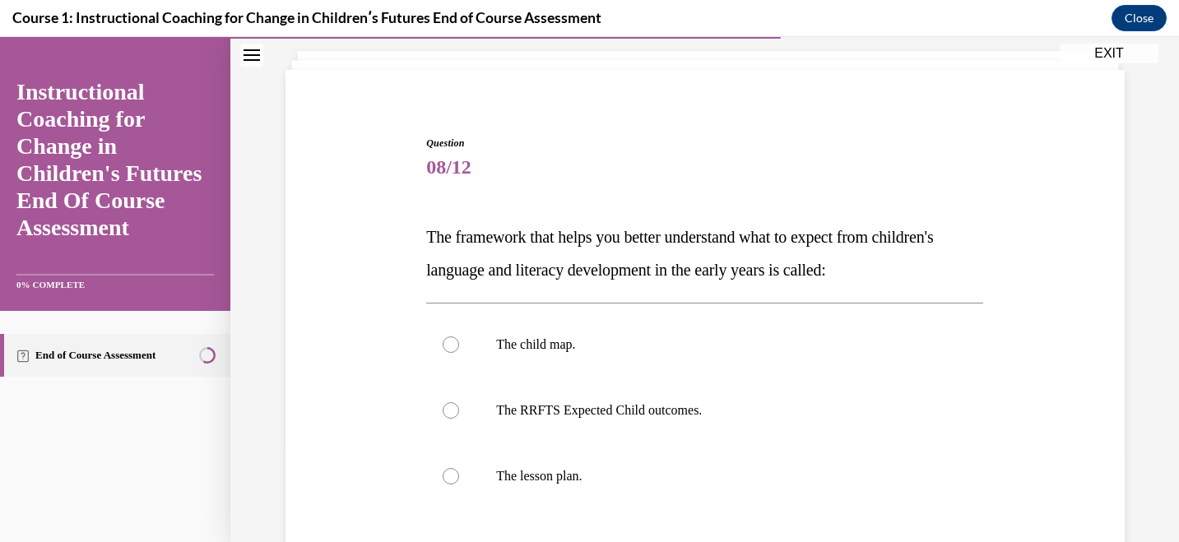
scroll to position [45, 0]
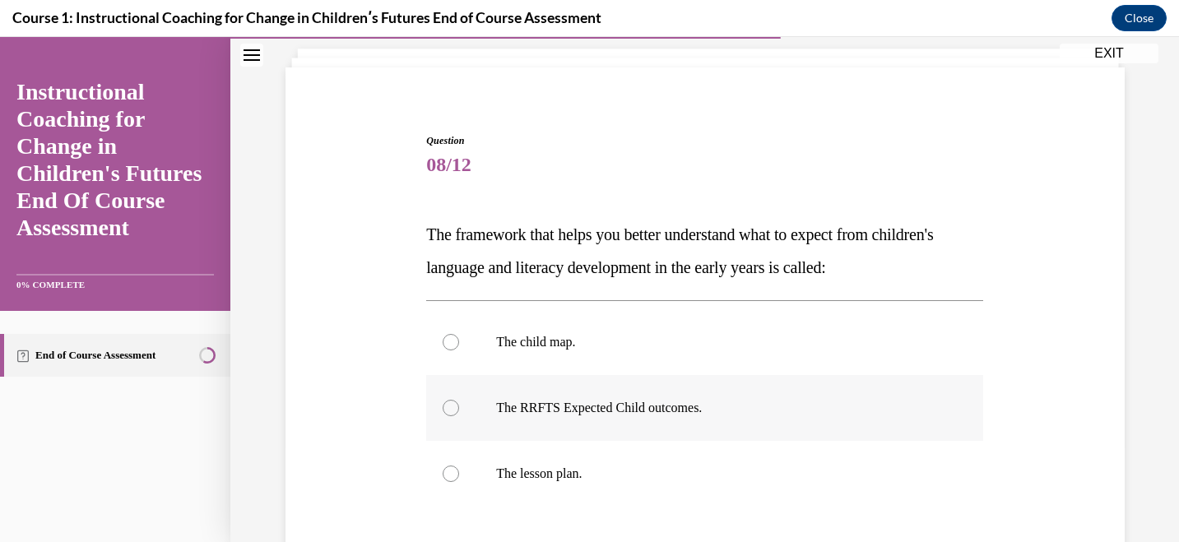
click at [679, 424] on label "The RRFTS Expected Child outcomes." at bounding box center [704, 408] width 557 height 66
click at [459, 416] on input "The RRFTS Expected Child outcomes." at bounding box center [451, 408] width 16 height 16
radio input "true"
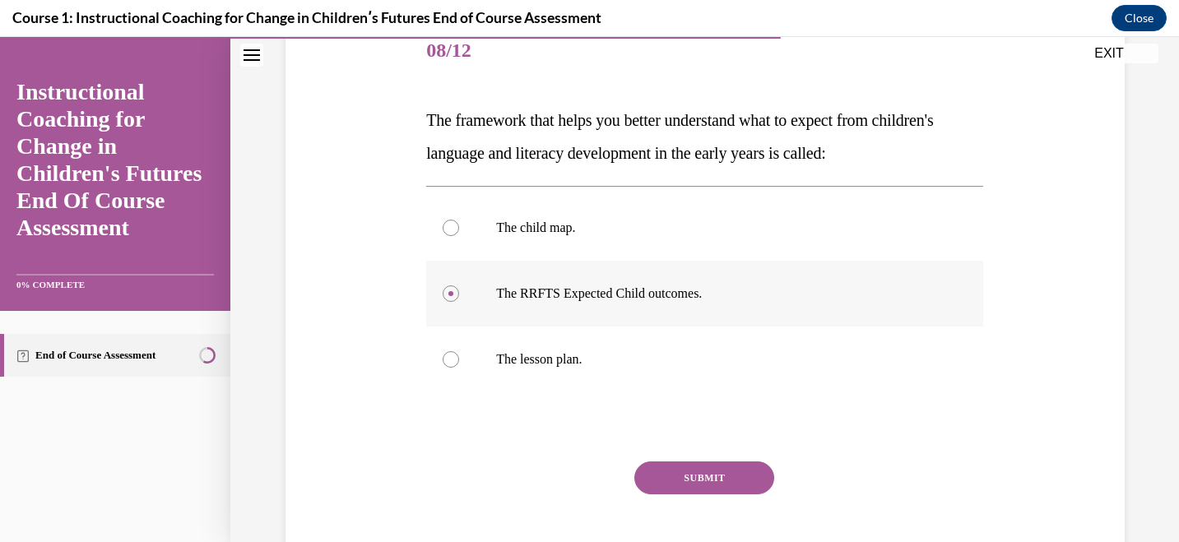
scroll to position [180, 0]
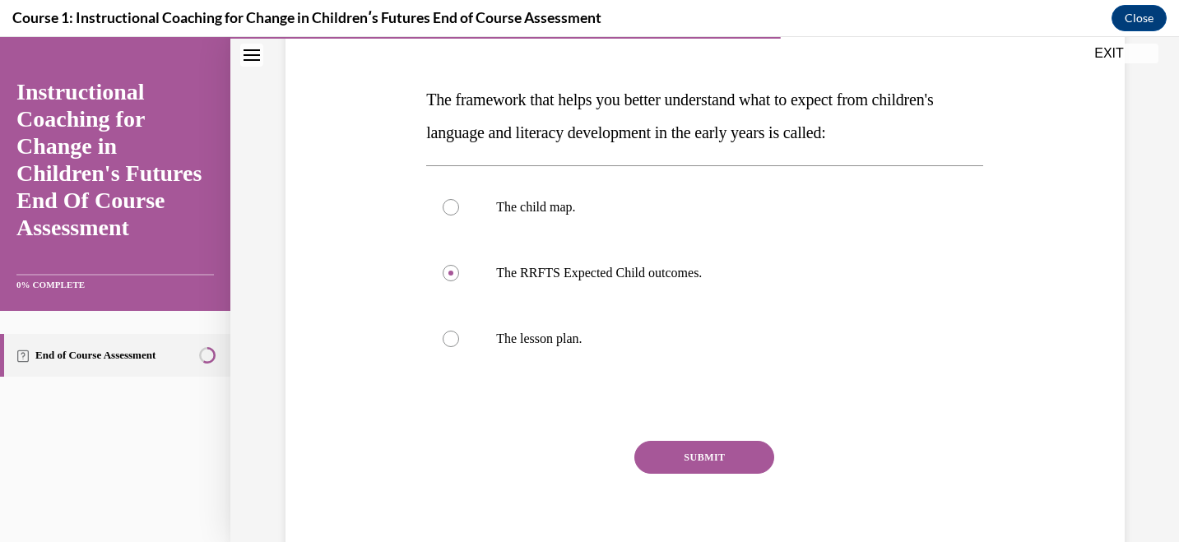
click at [695, 453] on button "SUBMIT" at bounding box center [704, 457] width 140 height 33
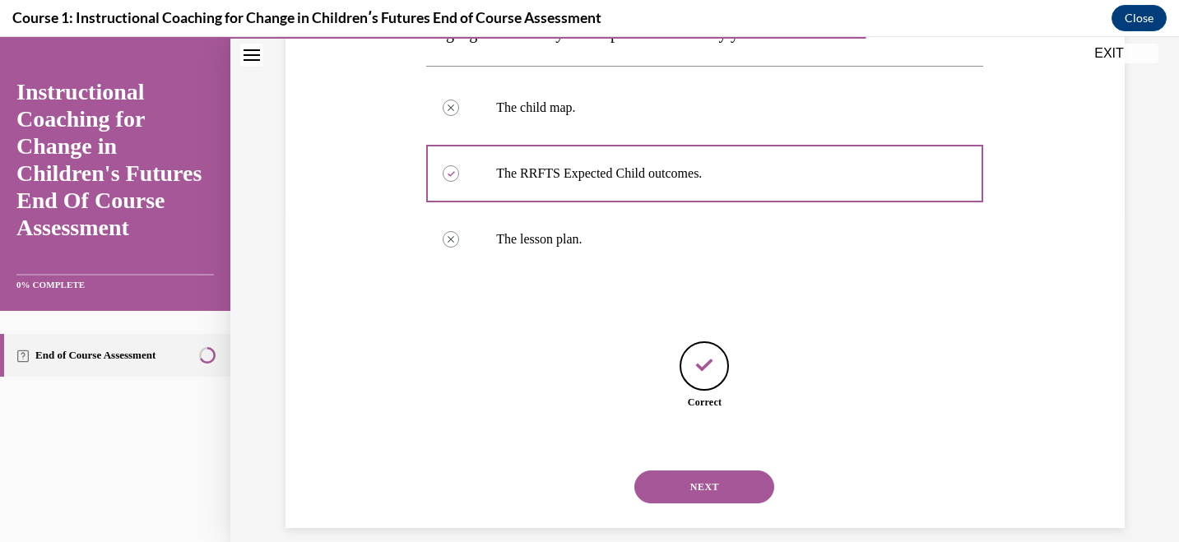
scroll to position [299, 0]
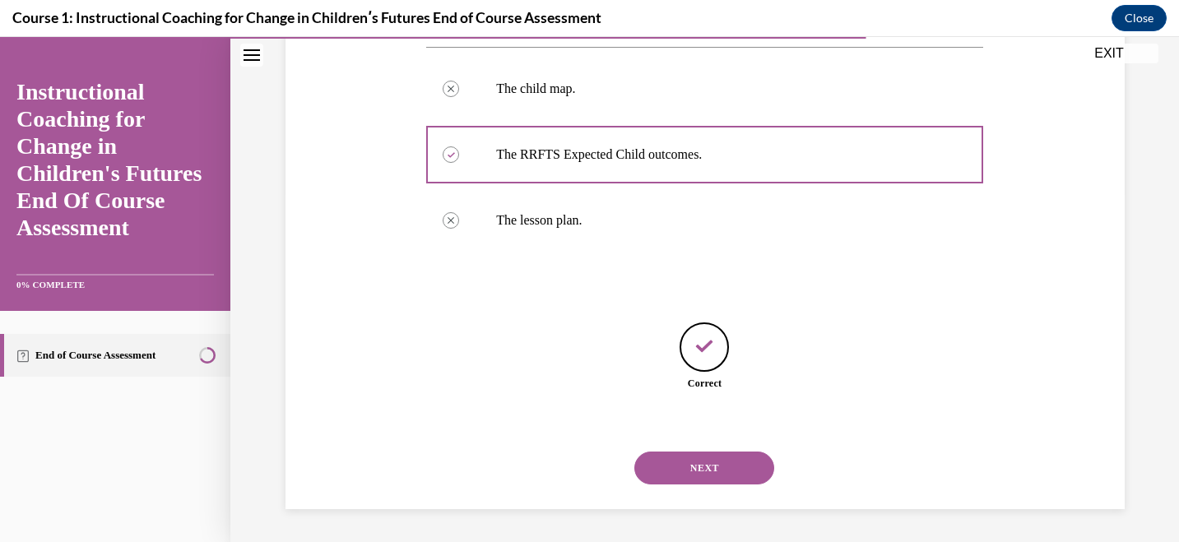
click at [704, 462] on button "NEXT" at bounding box center [704, 468] width 140 height 33
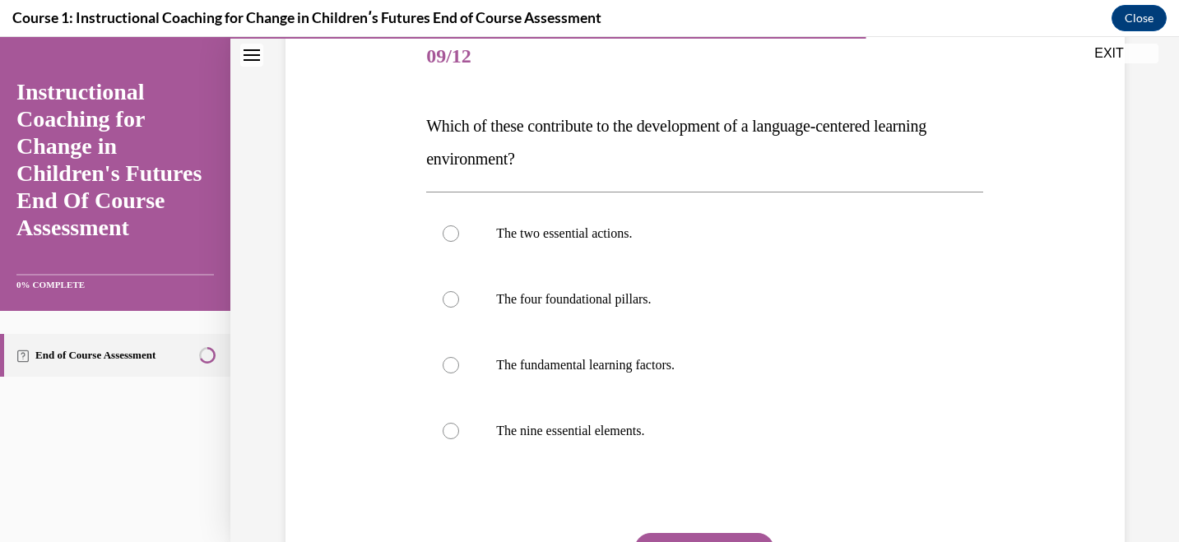
scroll to position [157, 0]
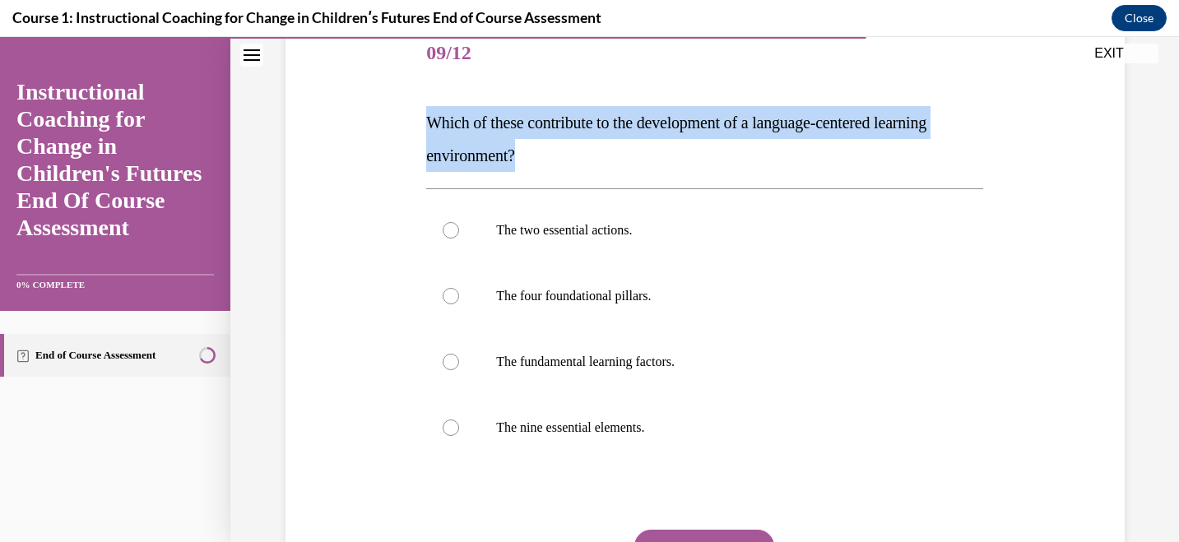
drag, startPoint x: 426, startPoint y: 120, endPoint x: 545, endPoint y: 151, distance: 122.5
click at [545, 151] on p "Which of these contribute to the development of a language-centered learning en…" at bounding box center [704, 139] width 557 height 66
copy span "Which of these contribute to the development of a language-centered learning en…"
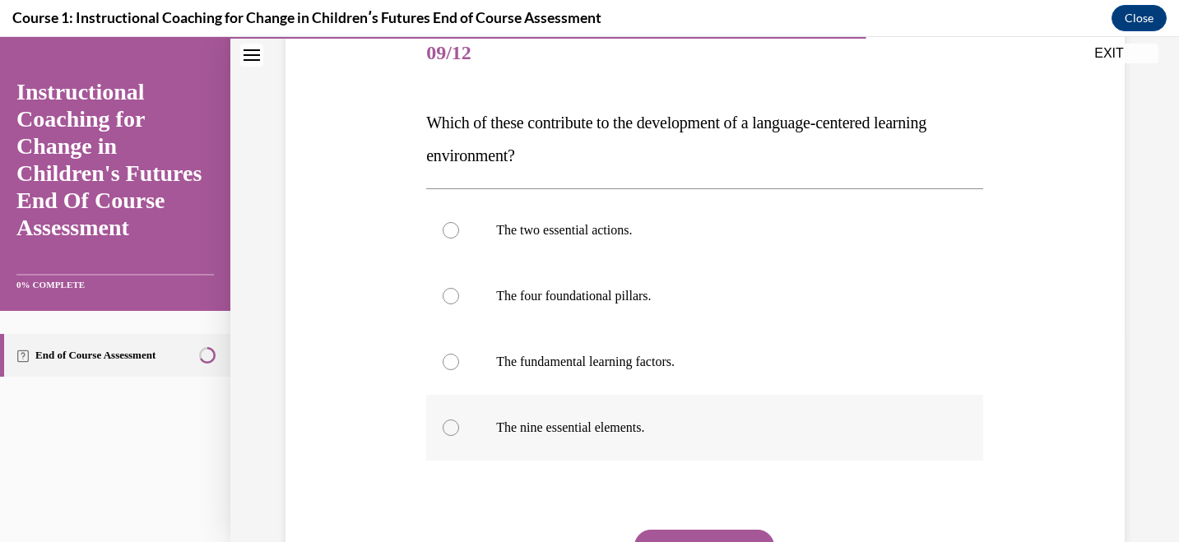
click at [459, 429] on label "The nine essential elements." at bounding box center [704, 428] width 557 height 66
click at [459, 429] on input "The nine essential elements." at bounding box center [451, 428] width 16 height 16
radio input "true"
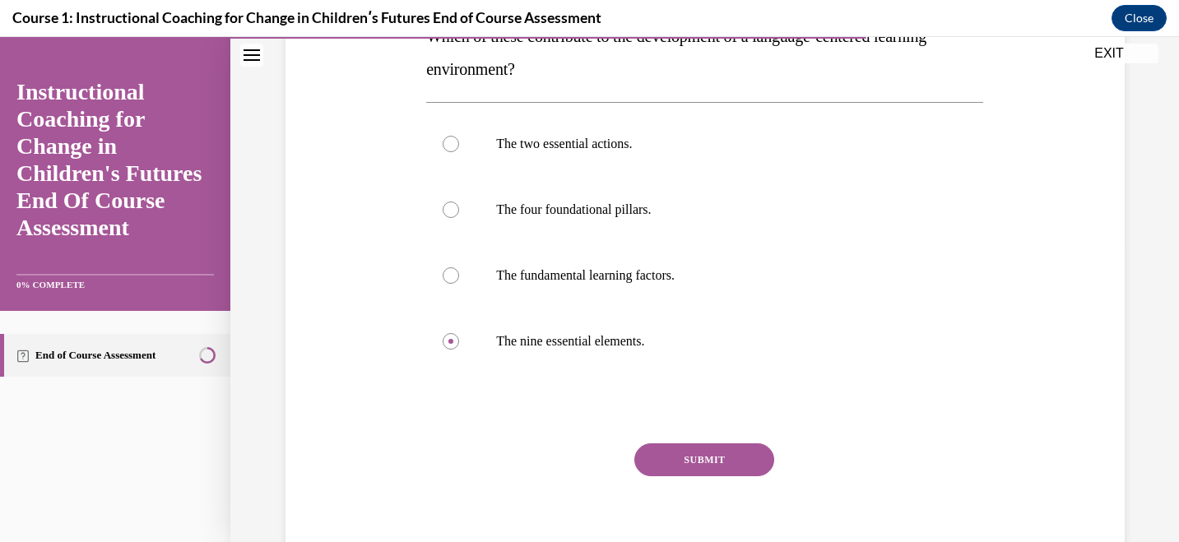
click at [722, 455] on button "SUBMIT" at bounding box center [704, 459] width 140 height 33
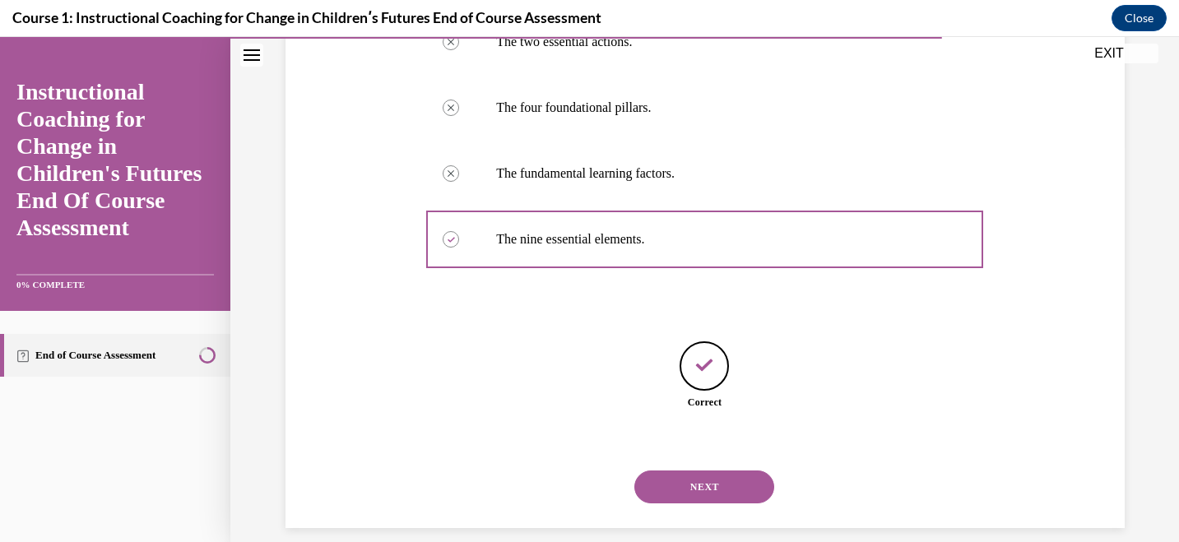
scroll to position [364, 0]
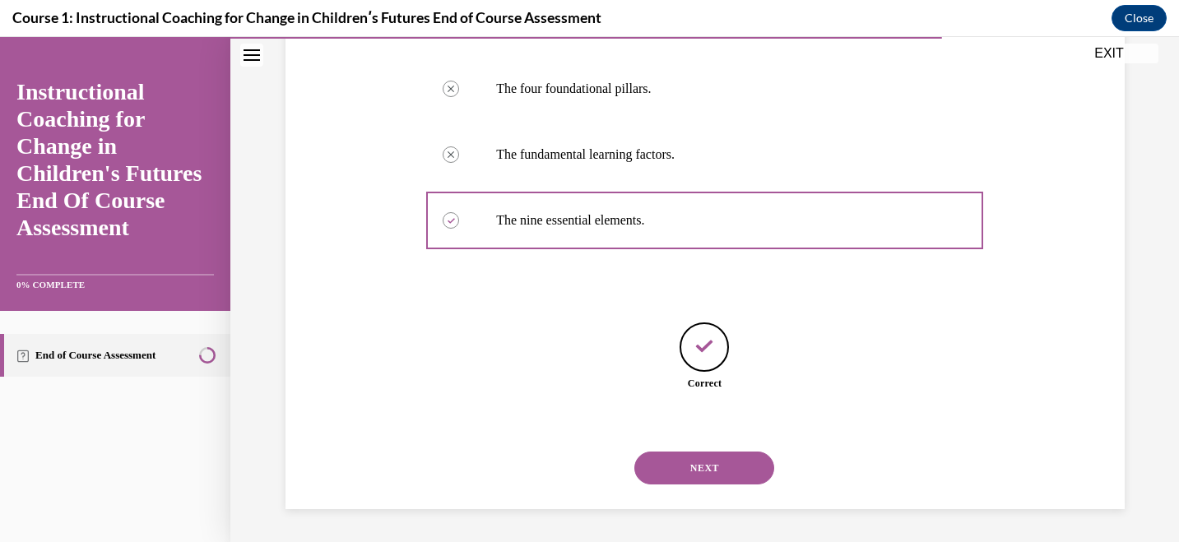
click at [722, 471] on button "NEXT" at bounding box center [704, 468] width 140 height 33
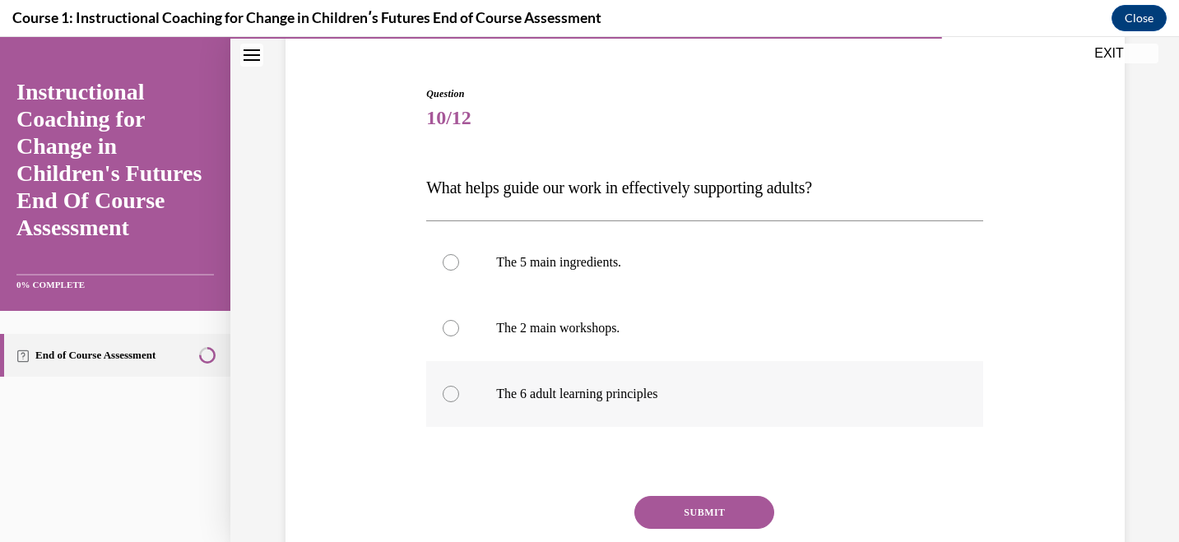
scroll to position [98, 0]
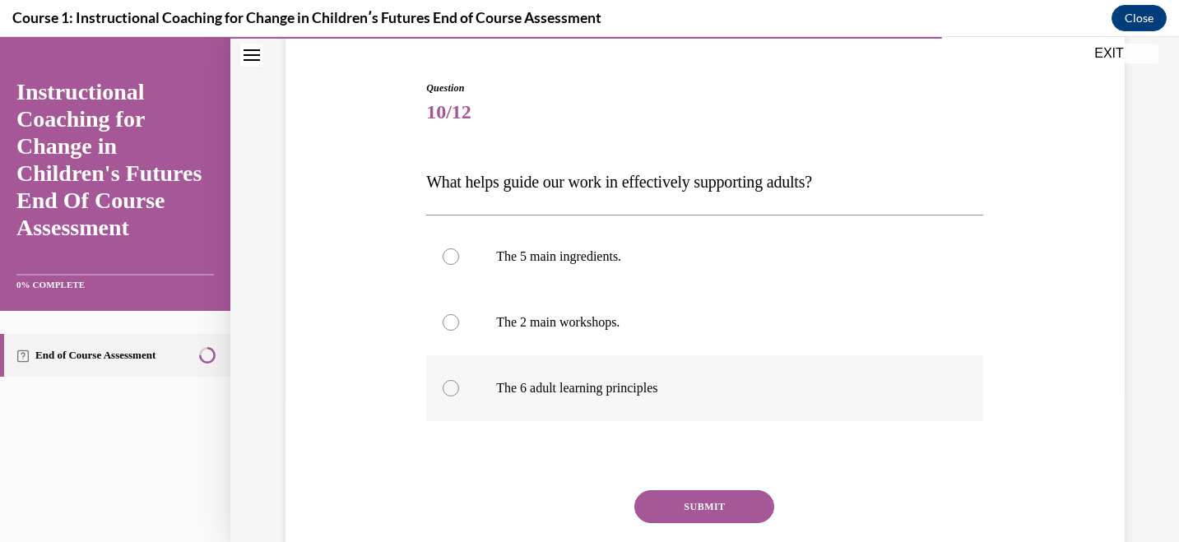
click at [638, 394] on p "The 6 adult learning principles" at bounding box center [719, 388] width 446 height 16
click at [459, 394] on input "The 6 adult learning principles" at bounding box center [451, 388] width 16 height 16
radio input "true"
click at [694, 500] on button "SUBMIT" at bounding box center [704, 506] width 140 height 33
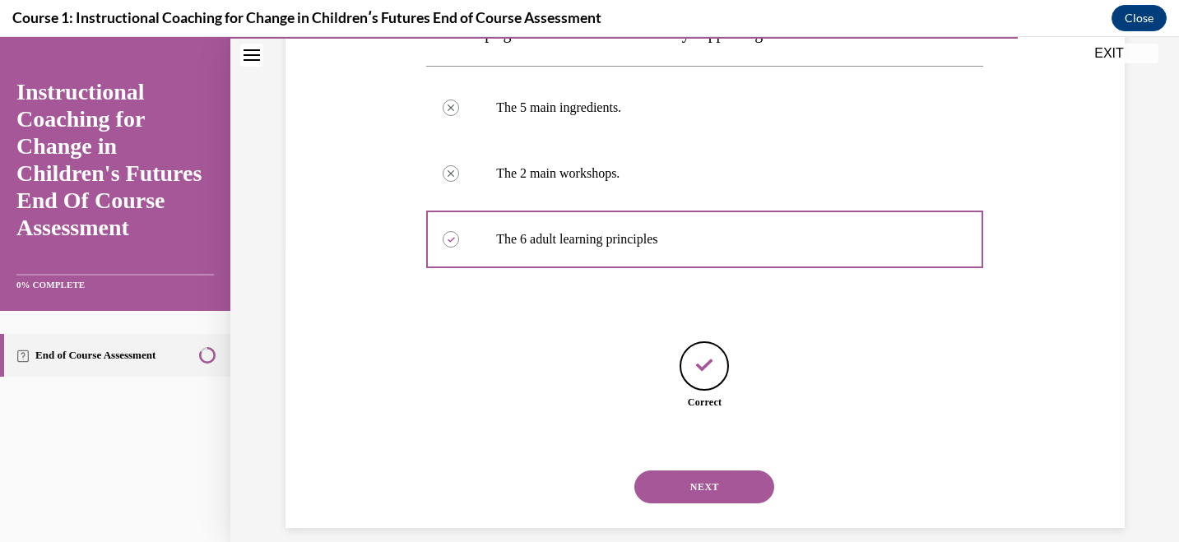
scroll to position [266, 0]
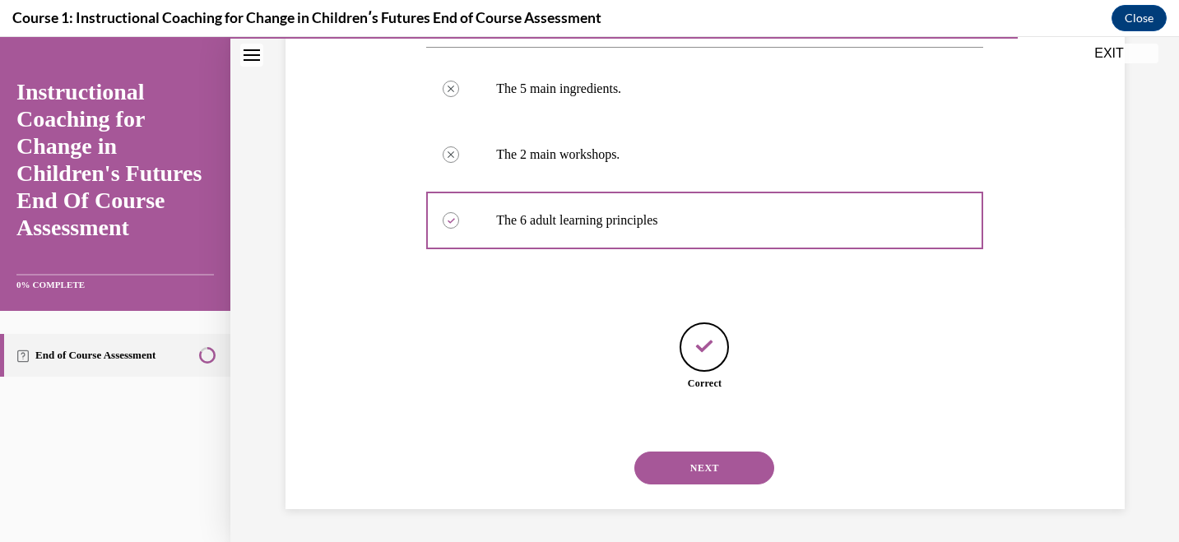
click at [712, 464] on button "NEXT" at bounding box center [704, 468] width 140 height 33
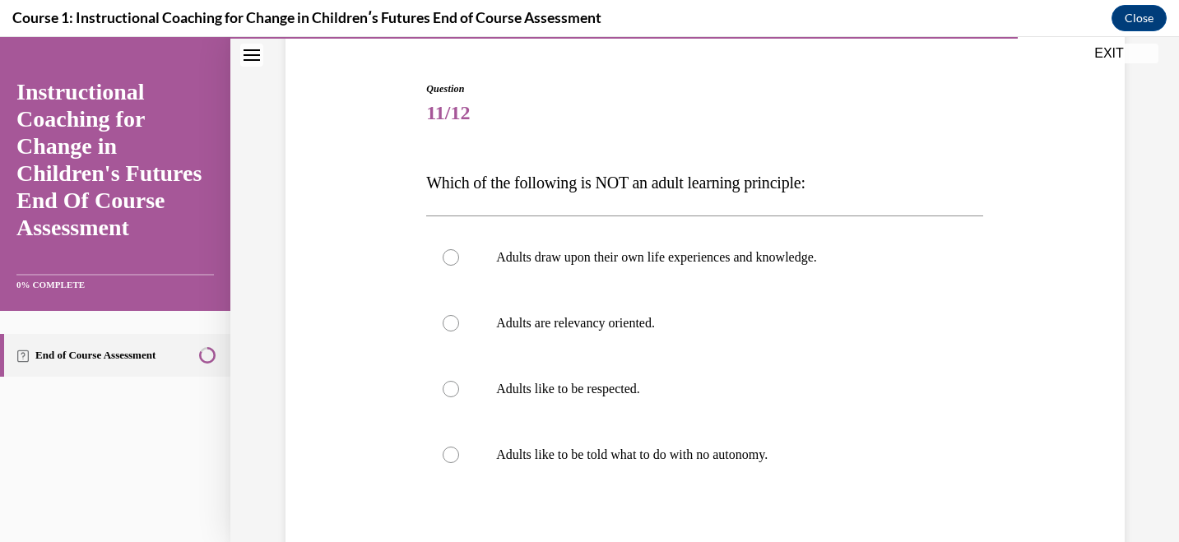
scroll to position [98, 0]
click at [712, 460] on p "Adults like to be told what to do with no autonomy." at bounding box center [719, 454] width 446 height 16
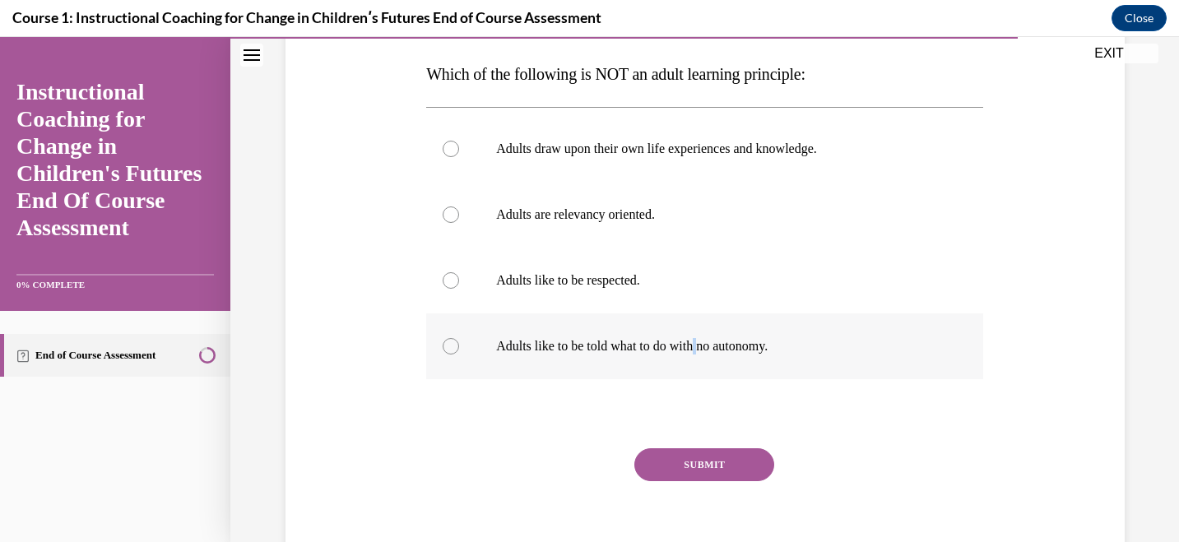
scroll to position [222, 0]
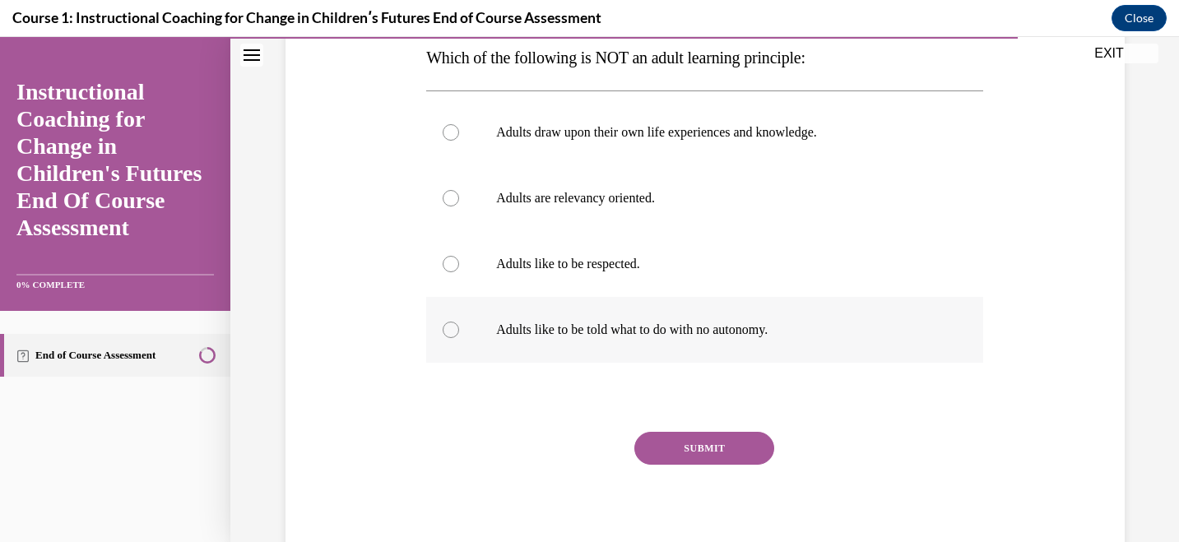
click at [457, 334] on div at bounding box center [451, 330] width 16 height 16
click at [457, 334] on input "Adults like to be told what to do with no autonomy." at bounding box center [451, 330] width 16 height 16
radio input "true"
click at [686, 451] on button "SUBMIT" at bounding box center [704, 448] width 140 height 33
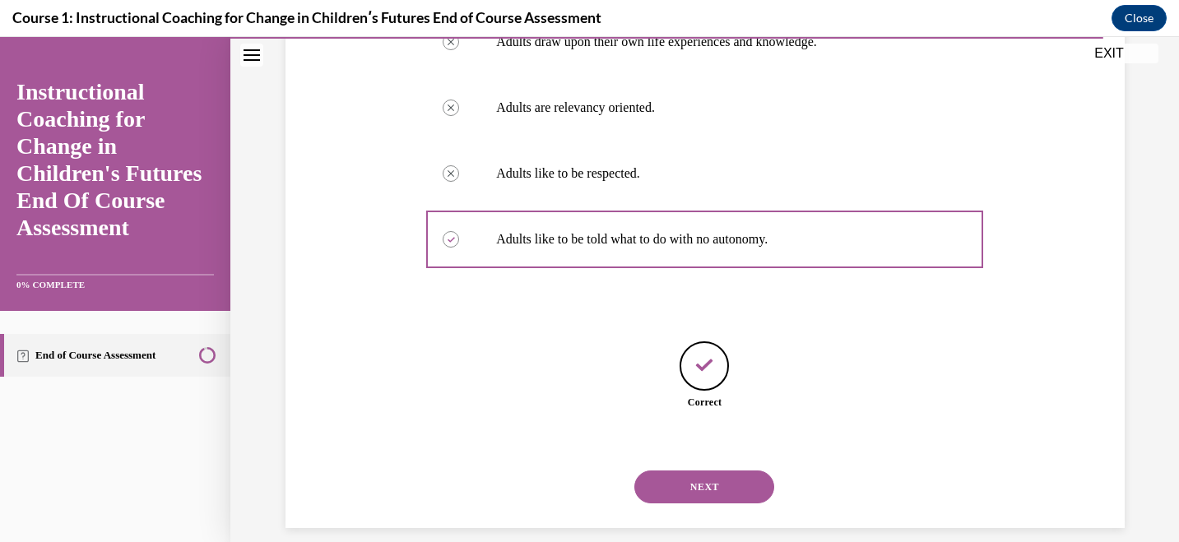
scroll to position [332, 0]
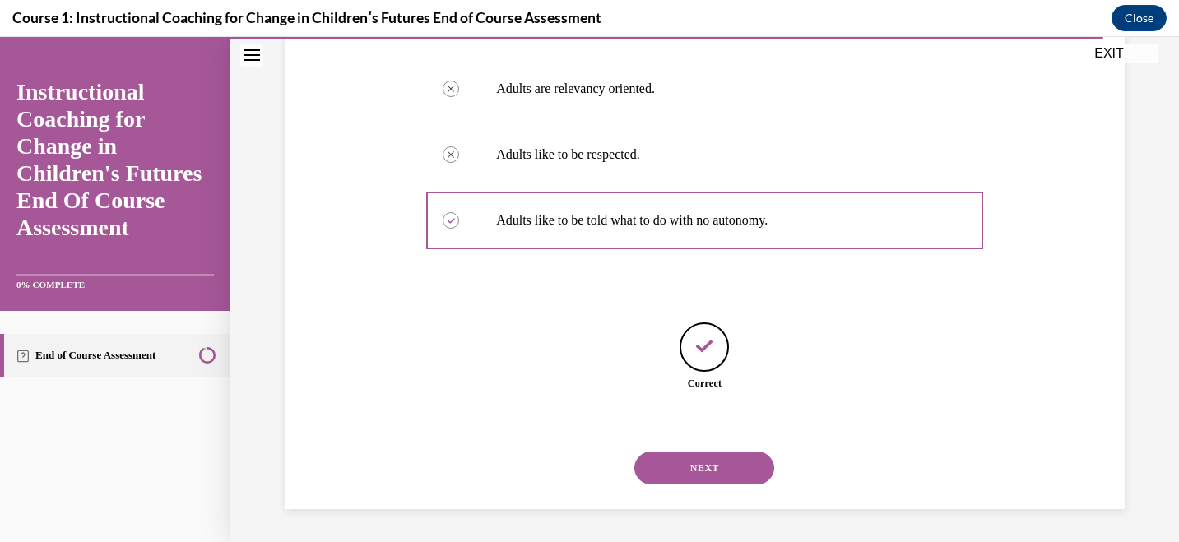
click at [699, 464] on button "NEXT" at bounding box center [704, 468] width 140 height 33
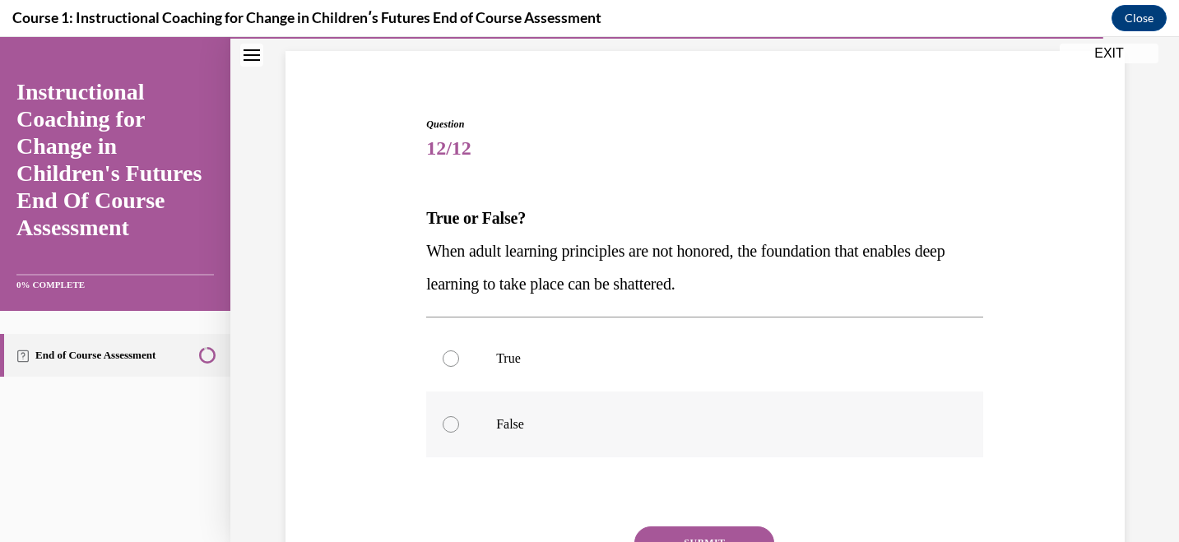
scroll to position [69, 0]
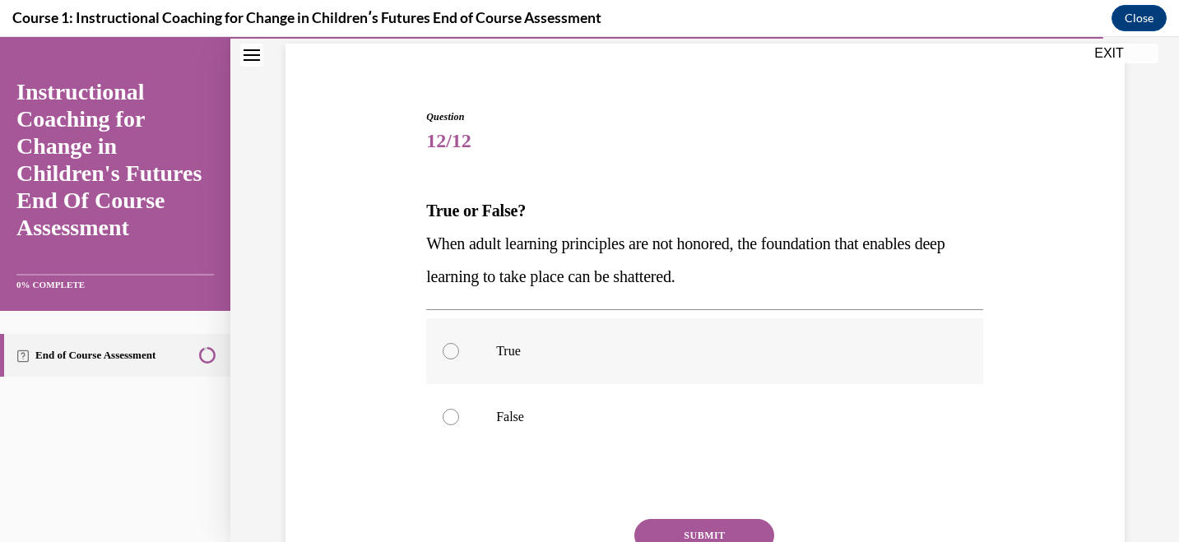
click at [481, 355] on label "True" at bounding box center [704, 351] width 557 height 66
click at [459, 355] on input "True" at bounding box center [451, 351] width 16 height 16
radio input "true"
click at [695, 526] on button "SUBMIT" at bounding box center [704, 535] width 140 height 33
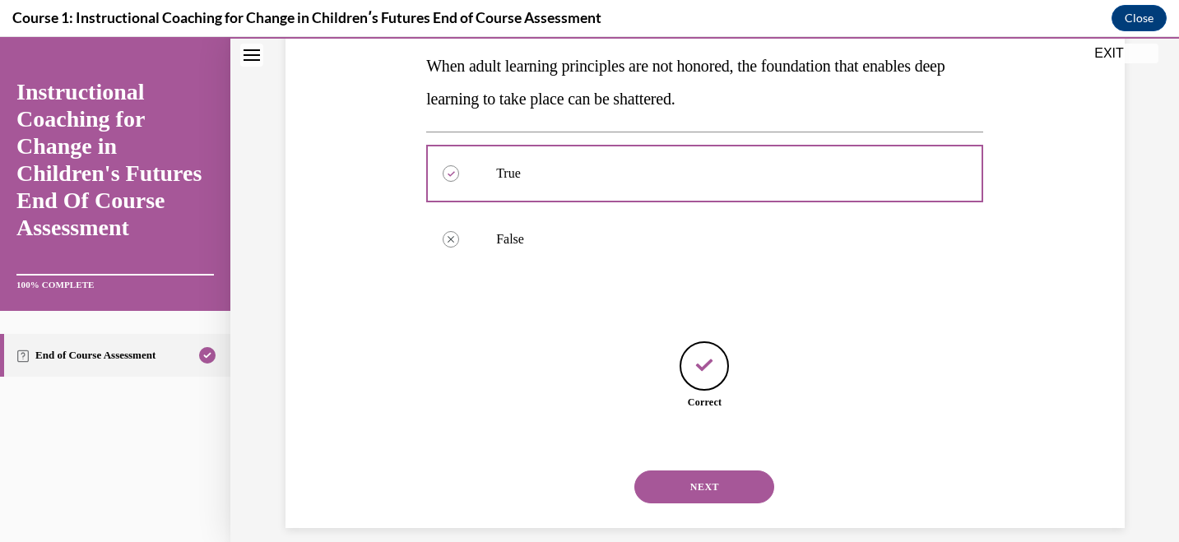
scroll to position [266, 0]
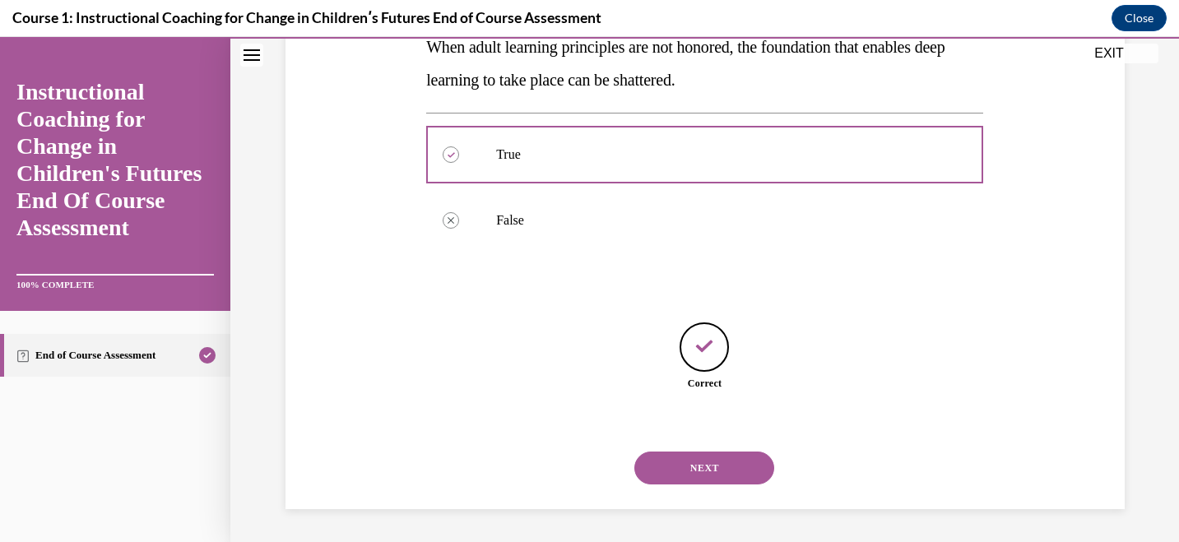
click at [707, 465] on button "NEXT" at bounding box center [704, 468] width 140 height 33
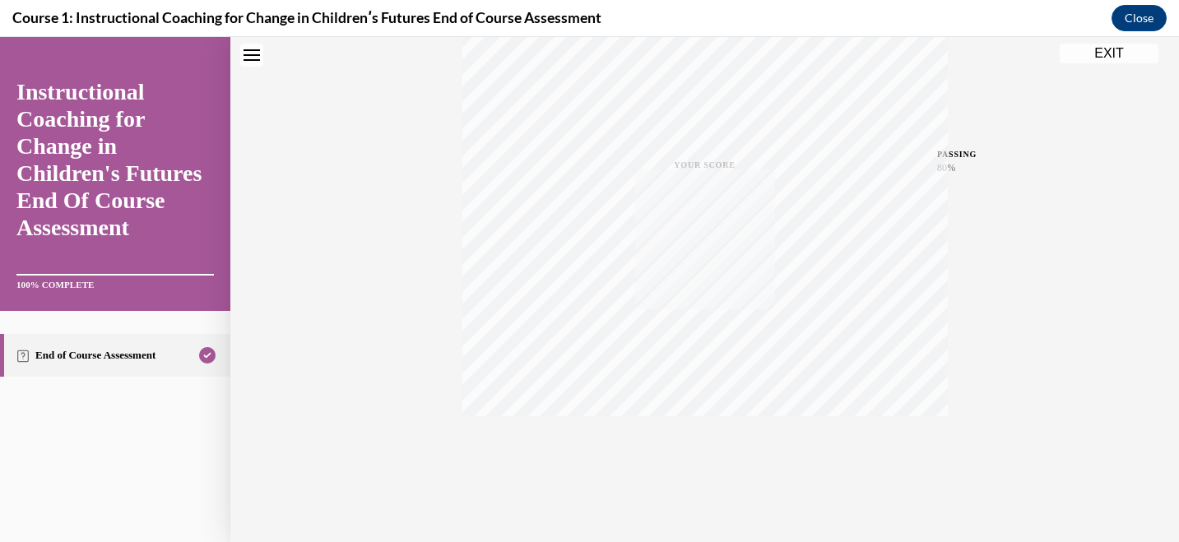
scroll to position [0, 0]
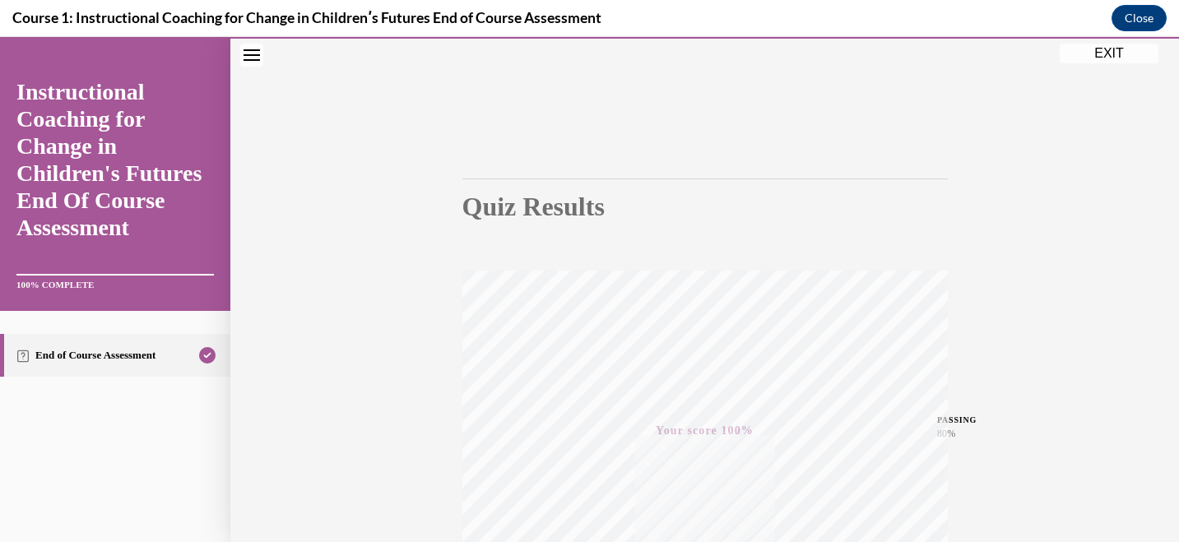
click at [1115, 58] on button "EXIT" at bounding box center [1109, 54] width 99 height 20
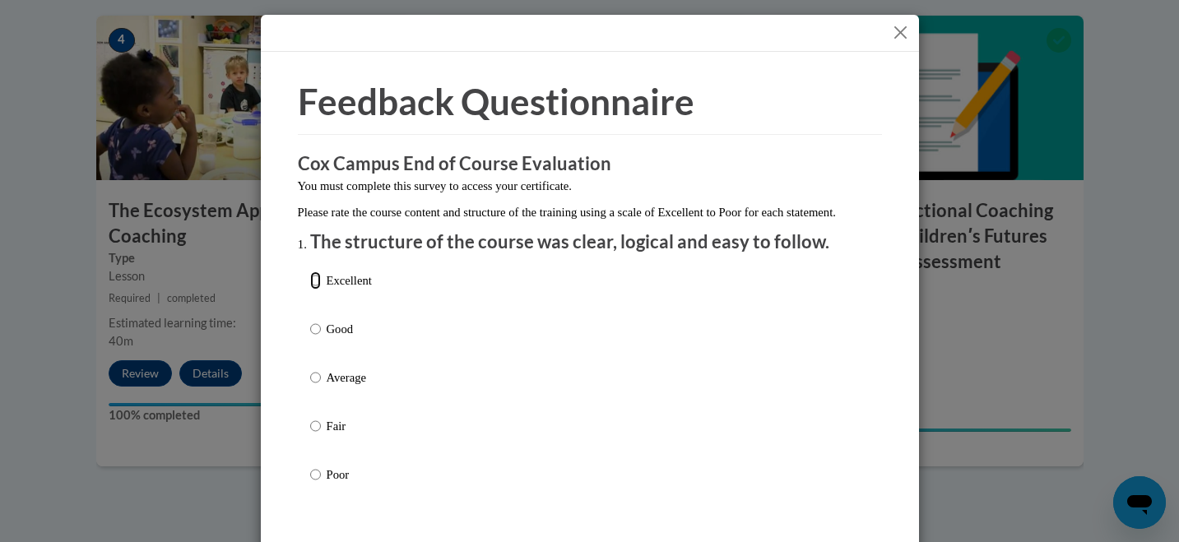
click at [318, 290] on input "Excellent" at bounding box center [315, 281] width 11 height 18
radio input "true"
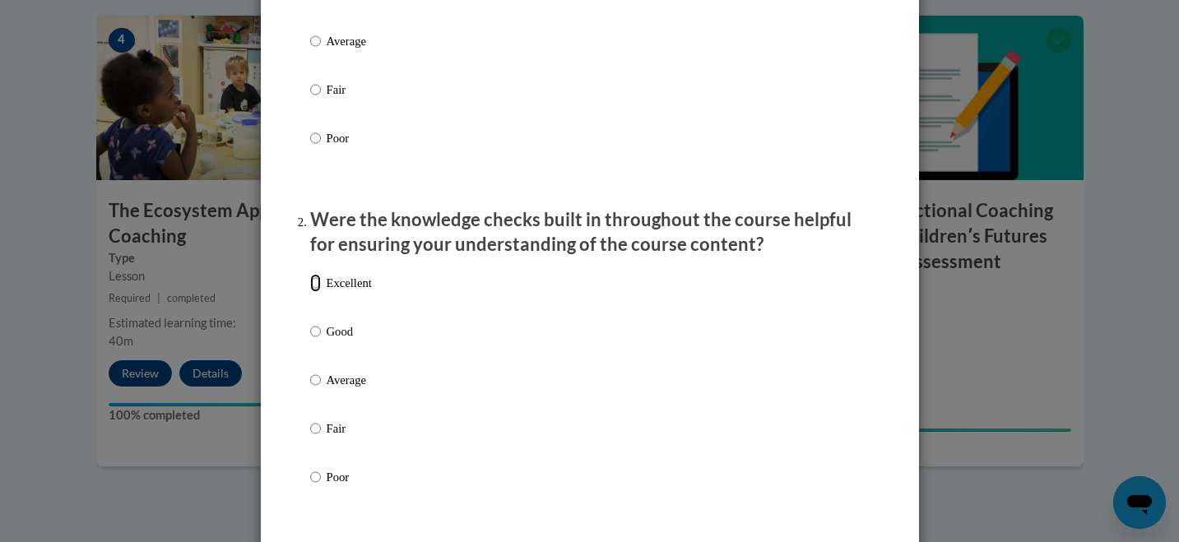
click at [320, 292] on input "Excellent" at bounding box center [315, 283] width 11 height 18
radio input "true"
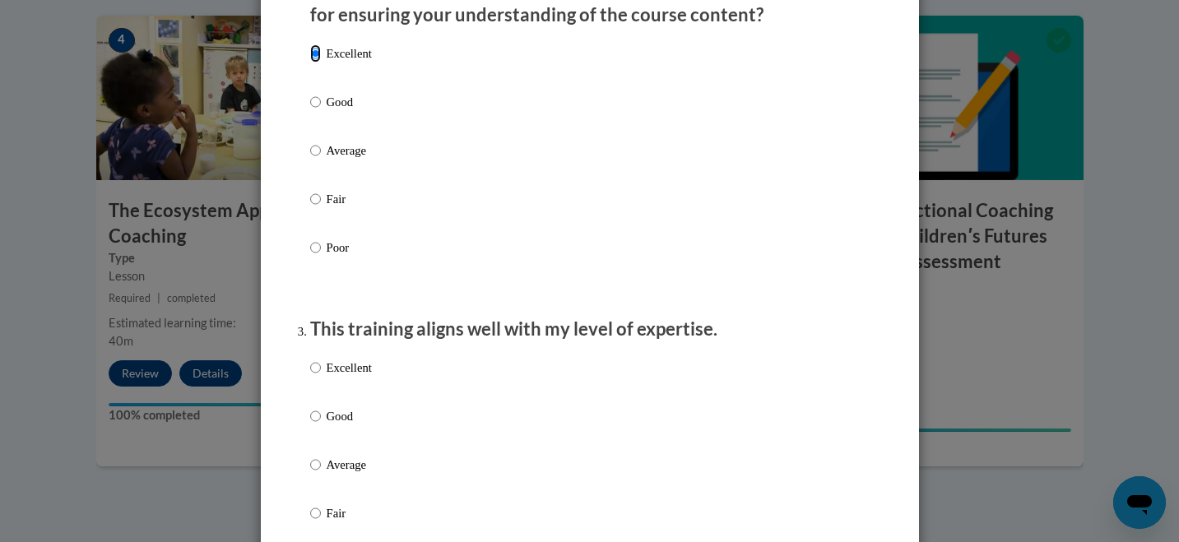
scroll to position [570, 0]
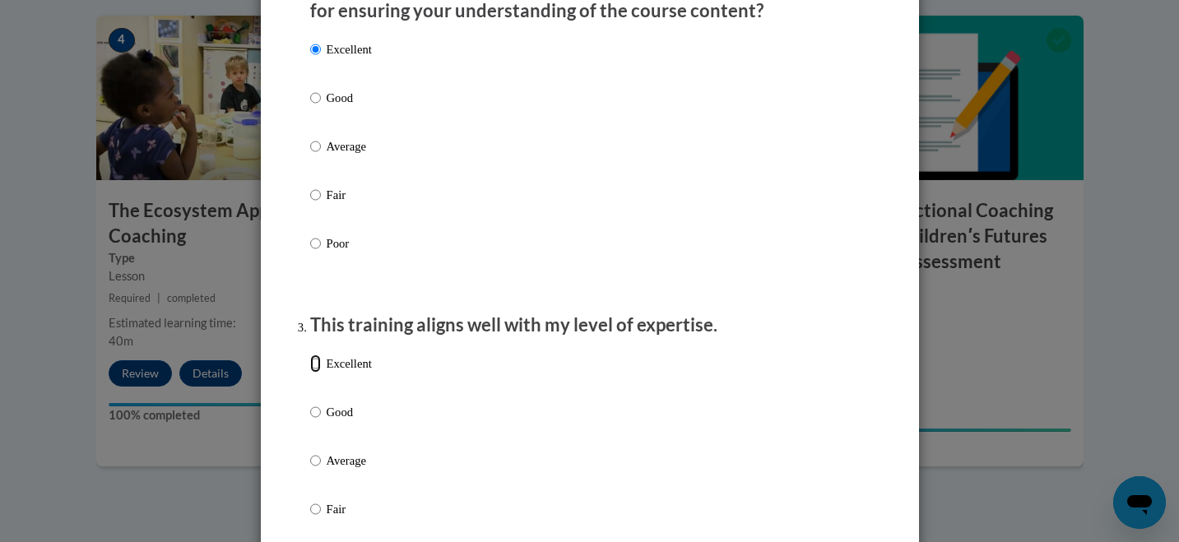
click at [315, 373] on input "Excellent" at bounding box center [315, 364] width 11 height 18
radio input "true"
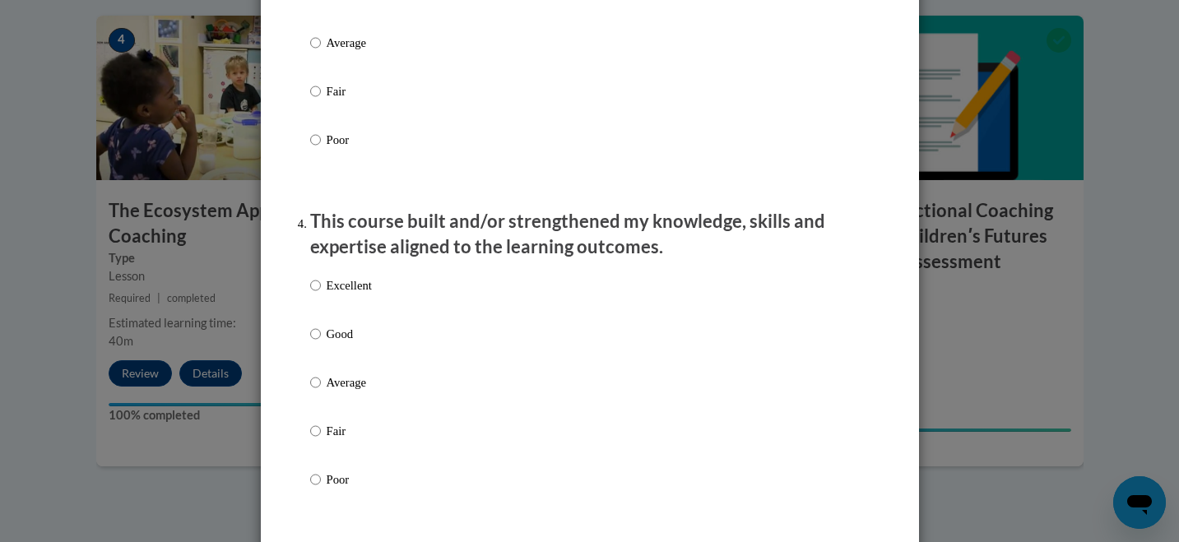
scroll to position [1000, 0]
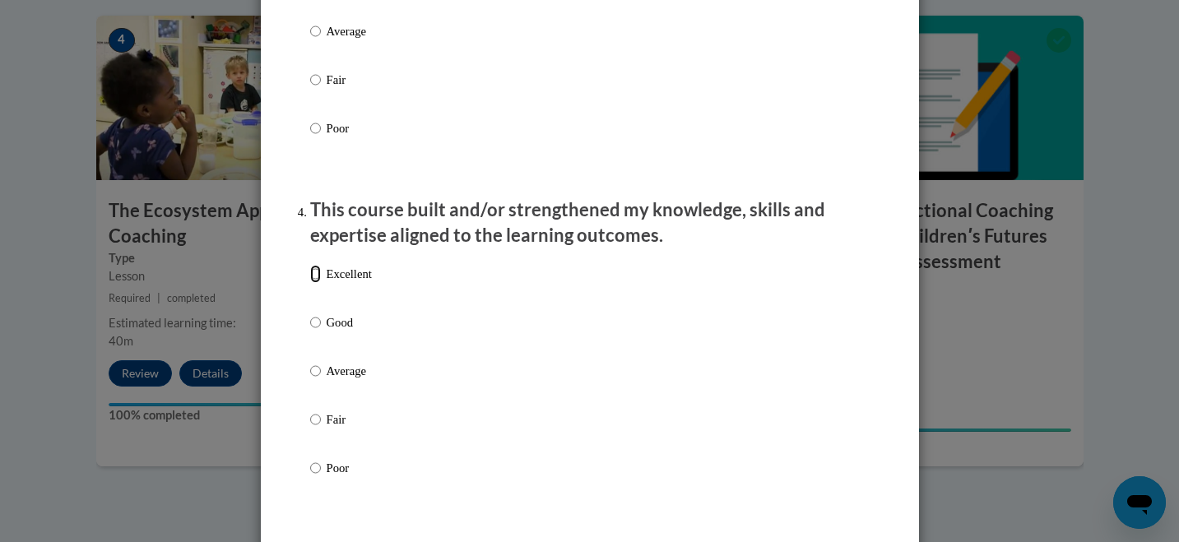
click at [316, 283] on input "Excellent" at bounding box center [315, 274] width 11 height 18
radio input "true"
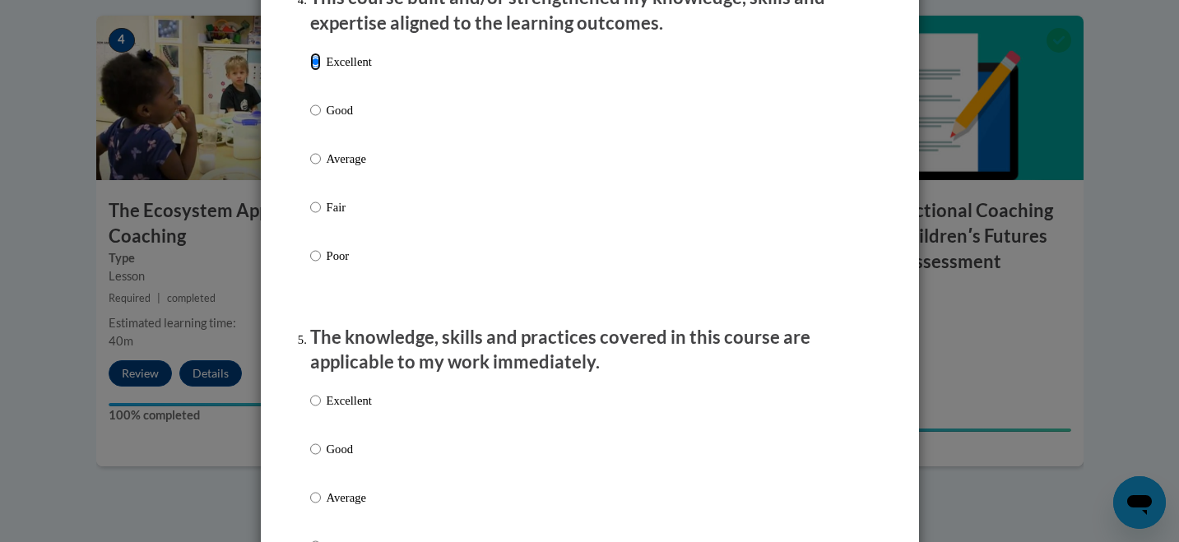
scroll to position [1252, 0]
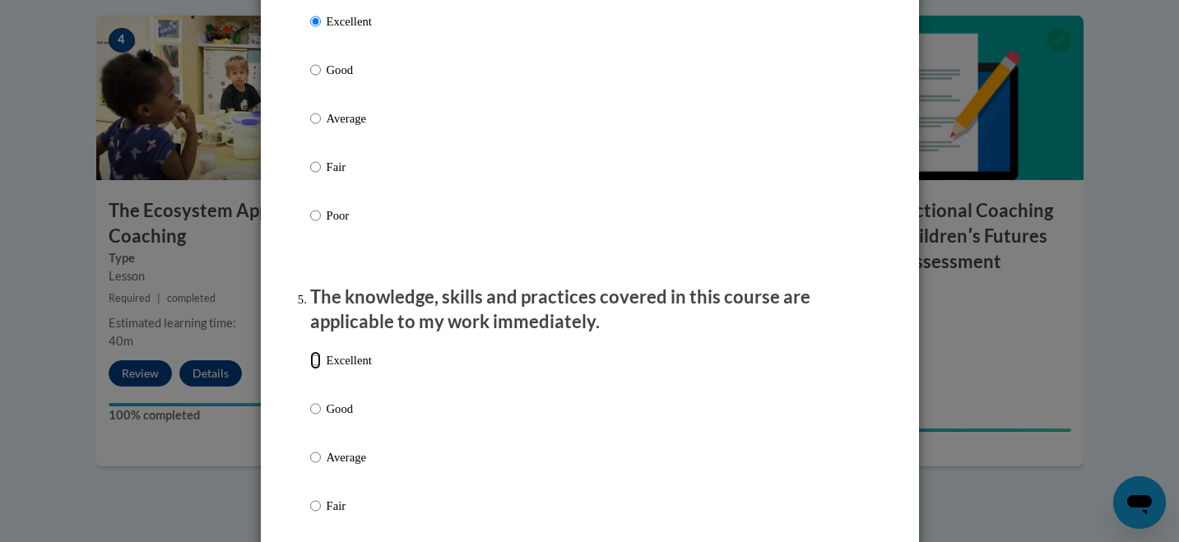
click at [314, 369] on input "Excellent" at bounding box center [315, 360] width 11 height 18
radio input "true"
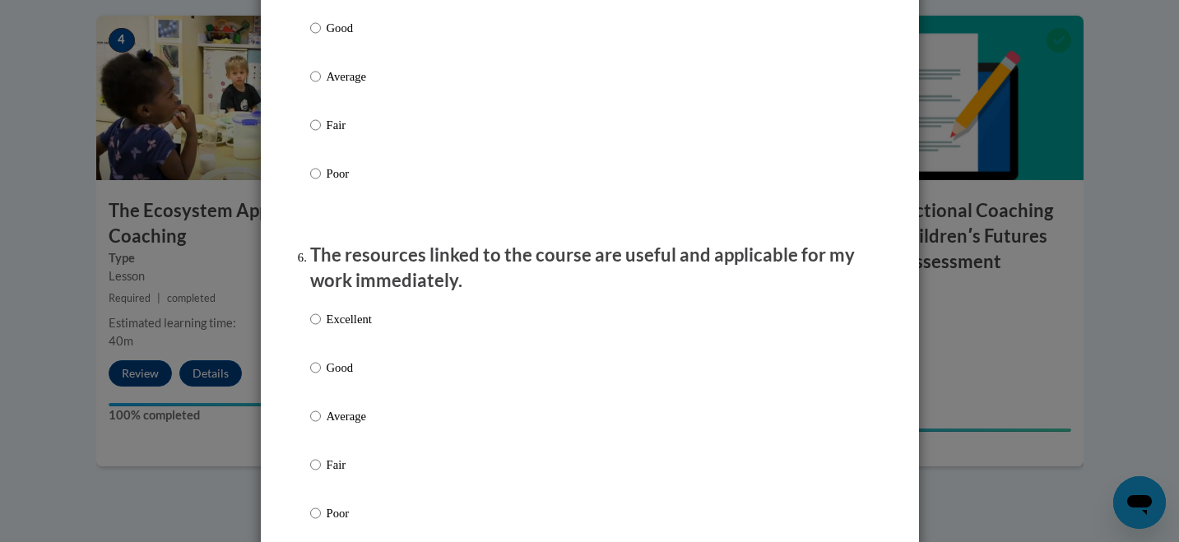
scroll to position [1651, 0]
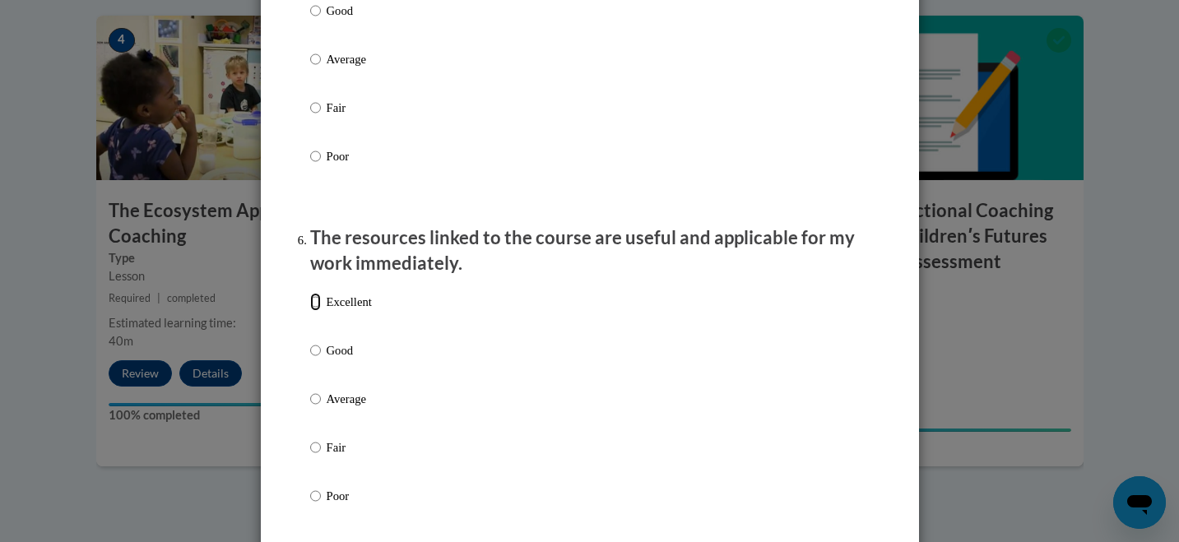
click at [313, 311] on input "Excellent" at bounding box center [315, 302] width 11 height 18
radio input "true"
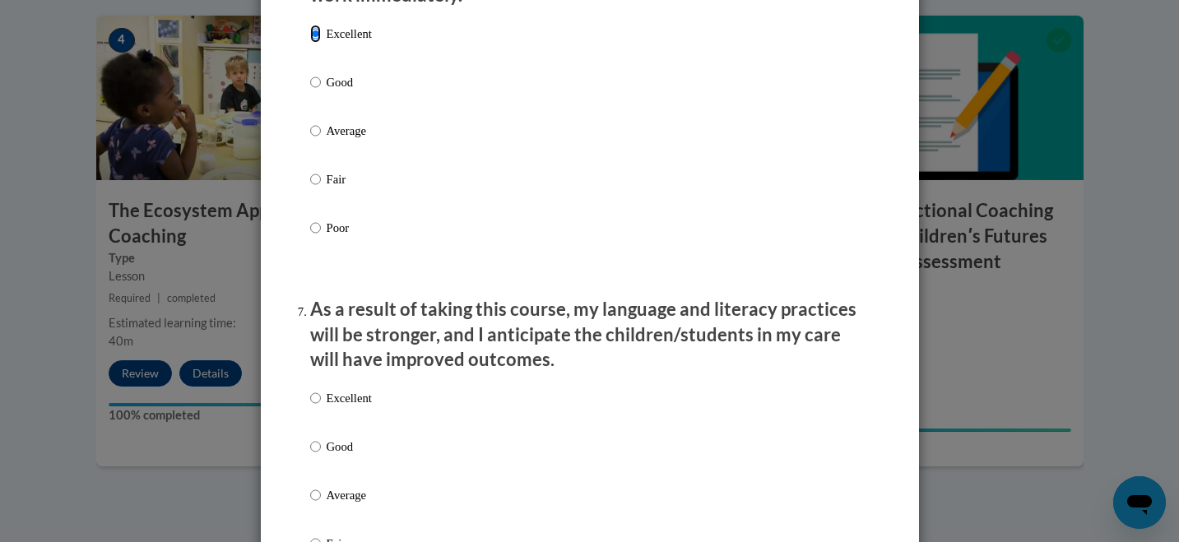
scroll to position [1963, 0]
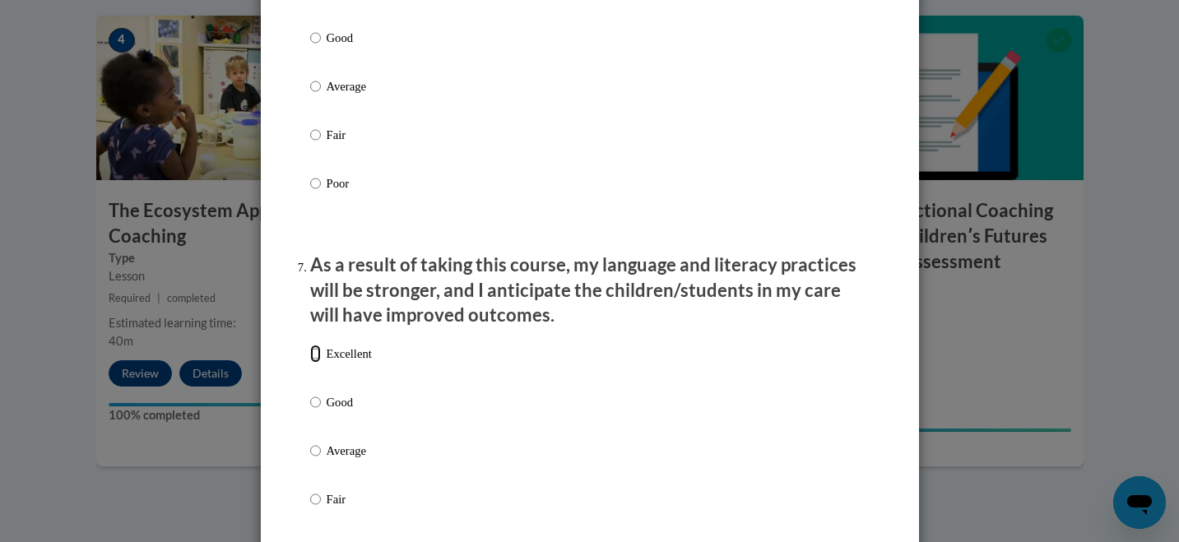
click at [317, 363] on input "Excellent" at bounding box center [315, 354] width 11 height 18
radio input "true"
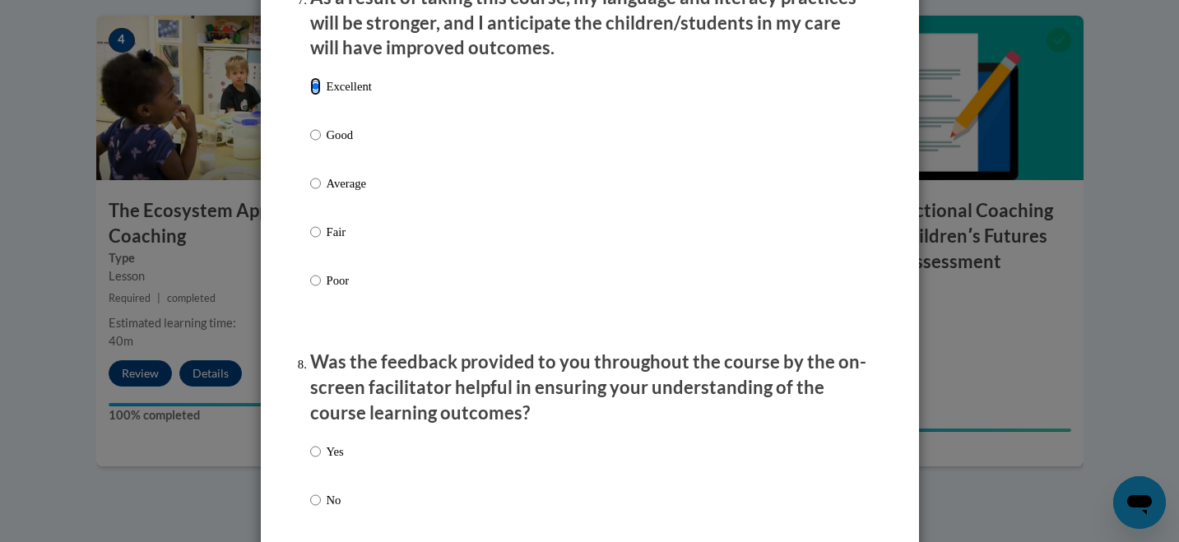
scroll to position [2240, 0]
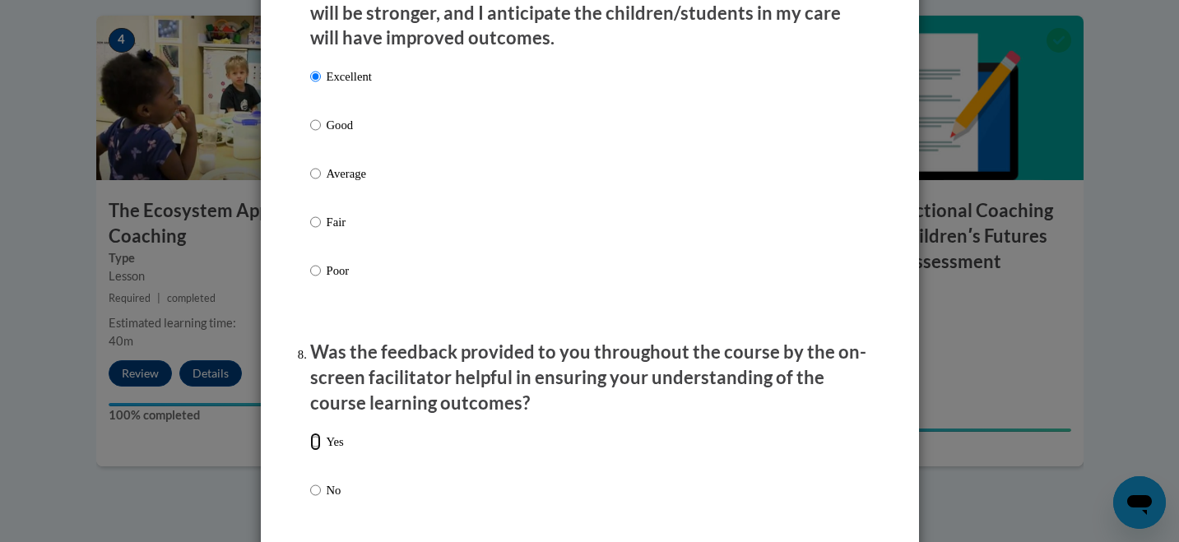
click at [315, 451] on input "Yes" at bounding box center [315, 442] width 11 height 18
radio input "true"
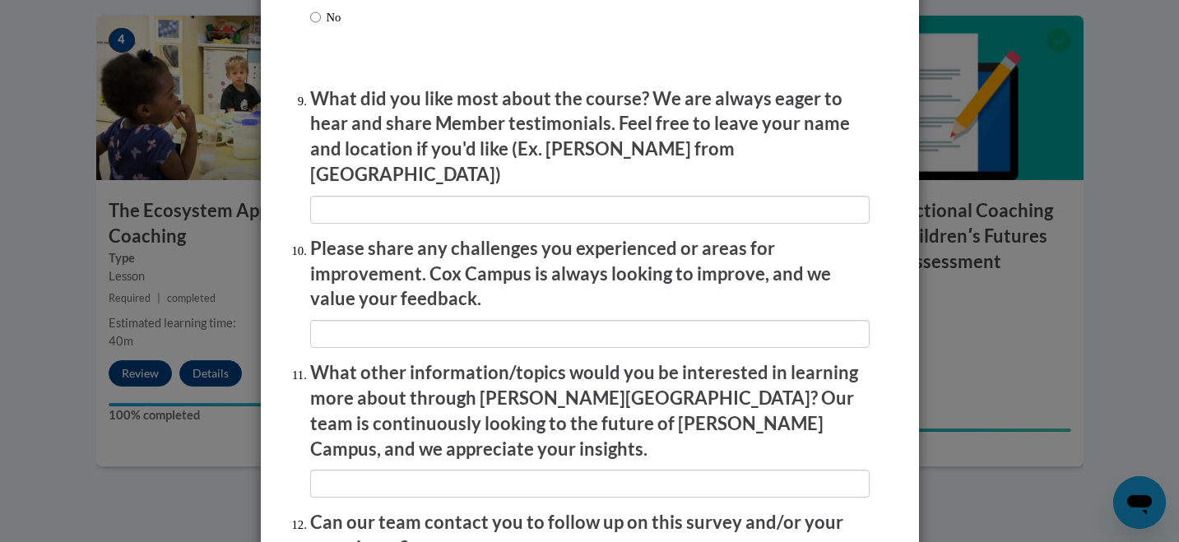
scroll to position [2881, 0]
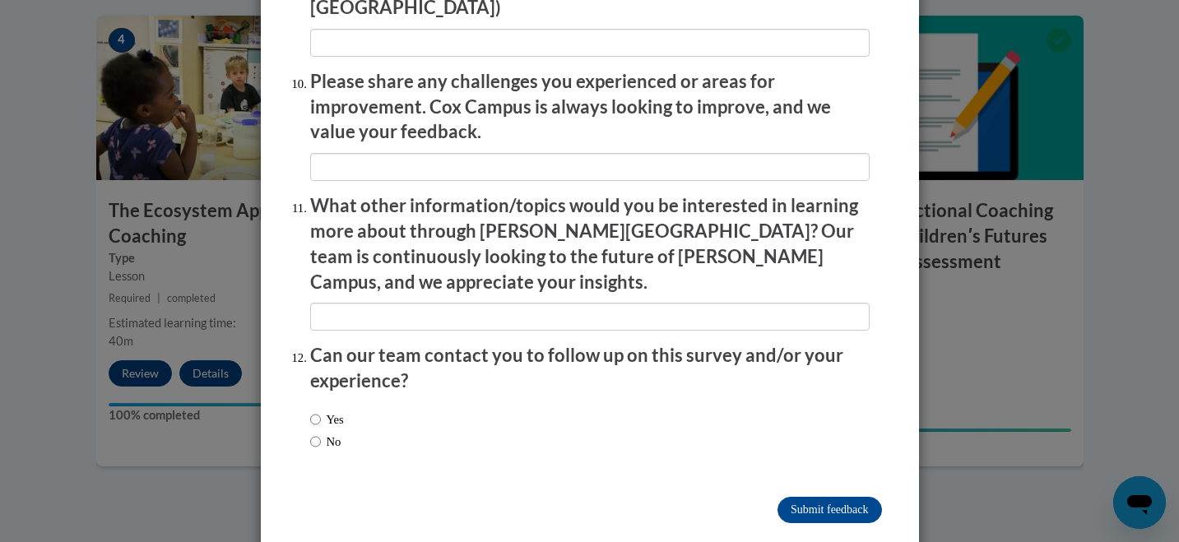
click at [320, 433] on label "No" at bounding box center [325, 442] width 31 height 18
click at [320, 433] on input "No" at bounding box center [315, 442] width 11 height 18
radio input "true"
click at [806, 497] on input "Submit feedback" at bounding box center [830, 510] width 104 height 26
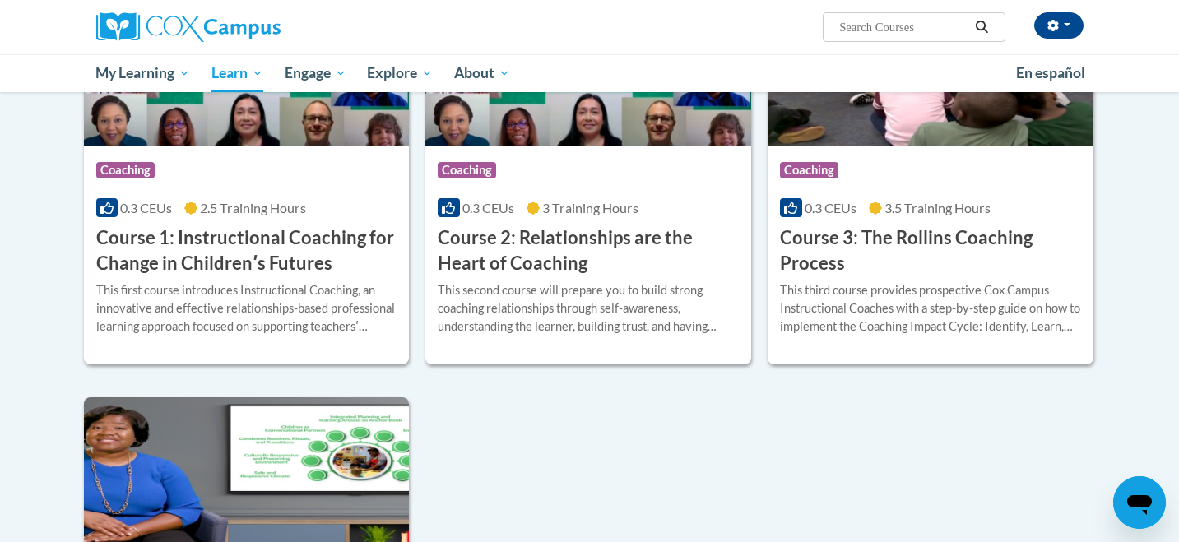
scroll to position [583, 0]
click at [602, 243] on h3 "Course 2: Relationships are the Heart of Coaching" at bounding box center [588, 251] width 301 height 51
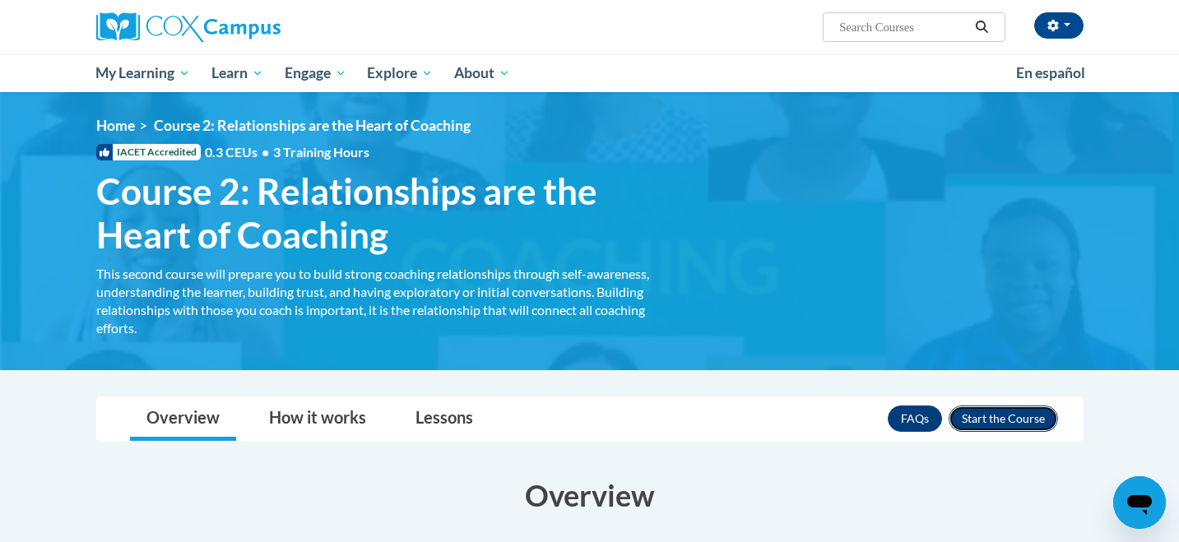
click at [1015, 423] on button "Enroll" at bounding box center [1003, 419] width 109 height 26
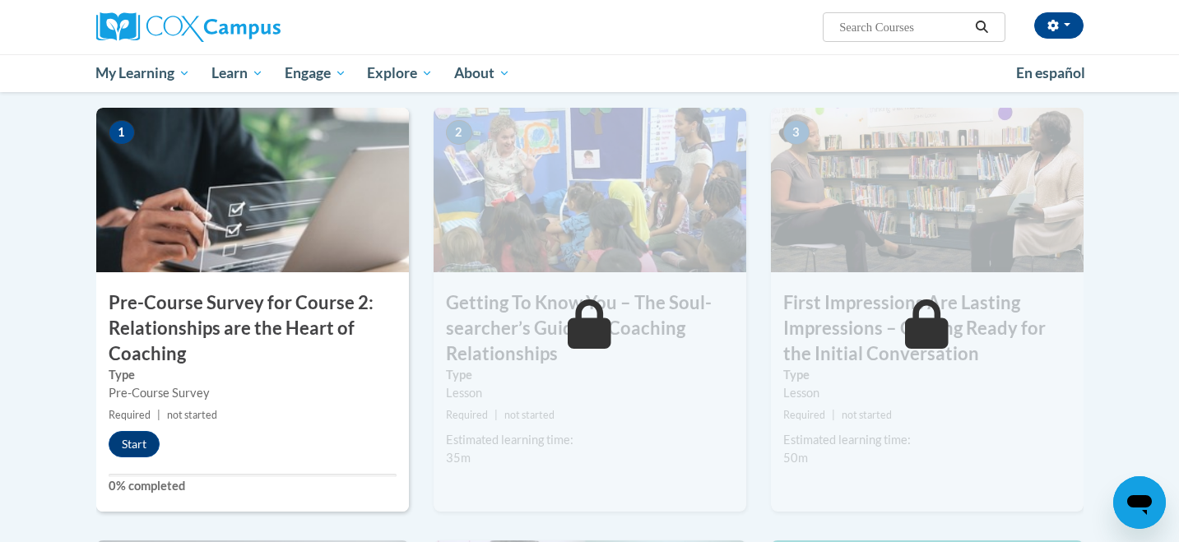
scroll to position [377, 0]
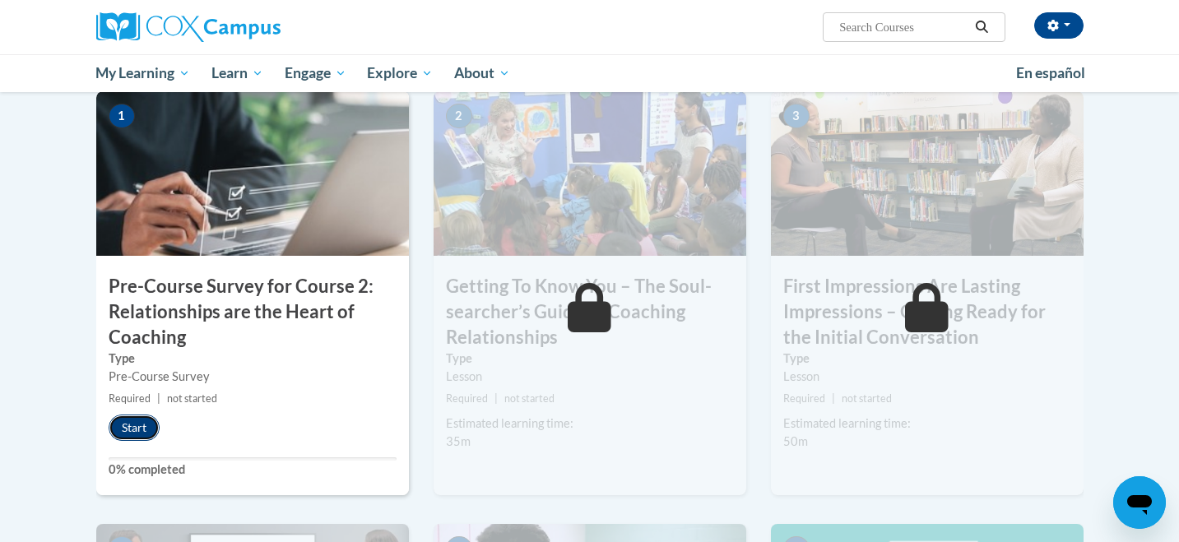
click at [138, 429] on button "Start" at bounding box center [134, 428] width 51 height 26
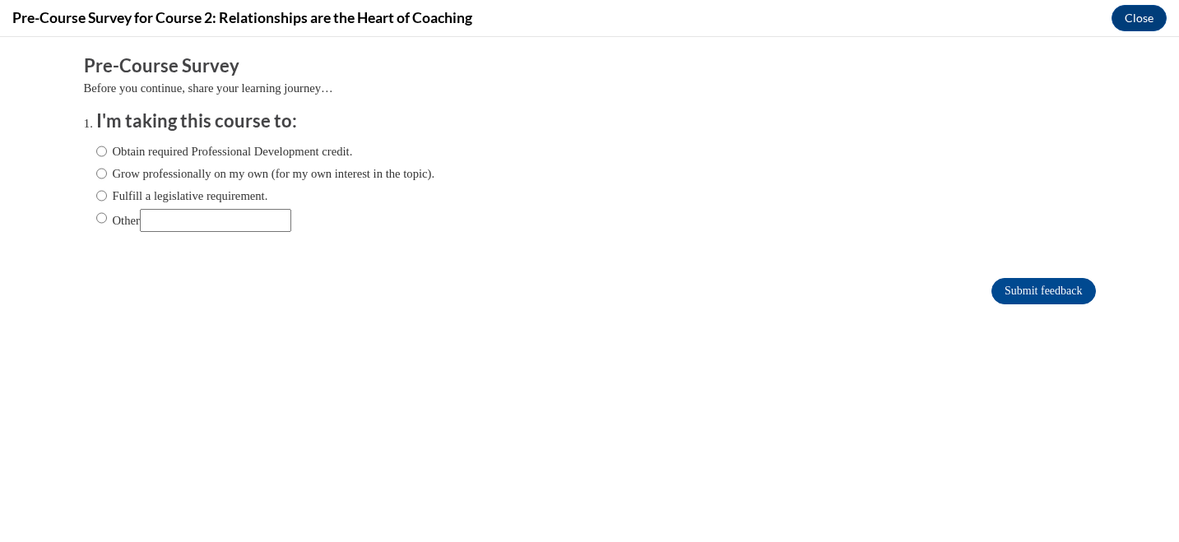
scroll to position [0, 0]
click at [120, 155] on label "Obtain required Professional Development credit." at bounding box center [224, 151] width 257 height 18
click at [107, 155] on input "Obtain required Professional Development credit." at bounding box center [101, 151] width 11 height 18
radio input "true"
click at [1071, 281] on input "Submit feedback" at bounding box center [1043, 291] width 104 height 26
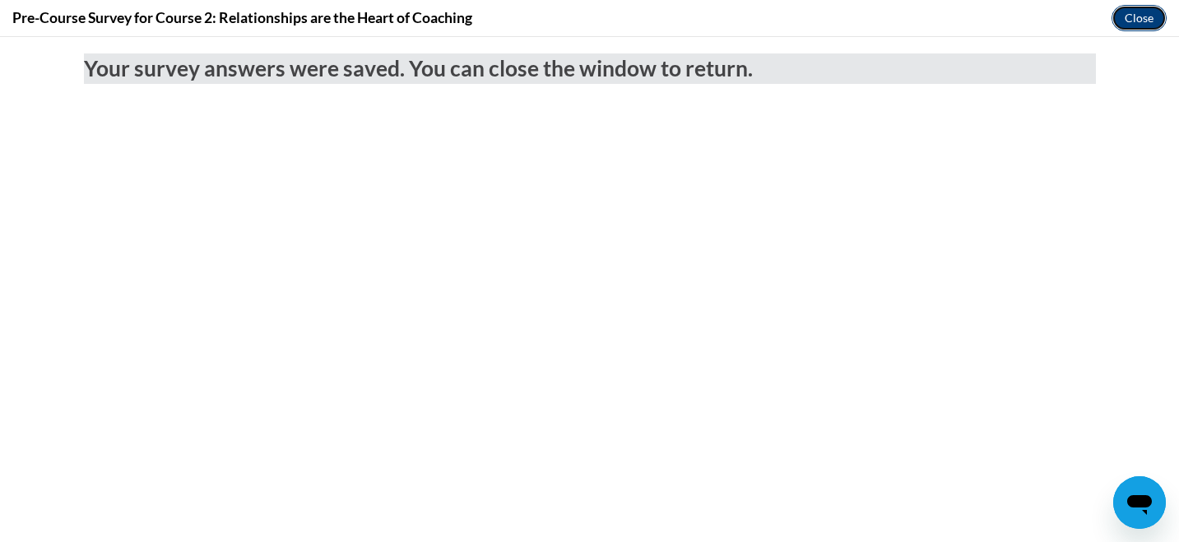
click at [1137, 20] on button "Close" at bounding box center [1139, 18] width 55 height 26
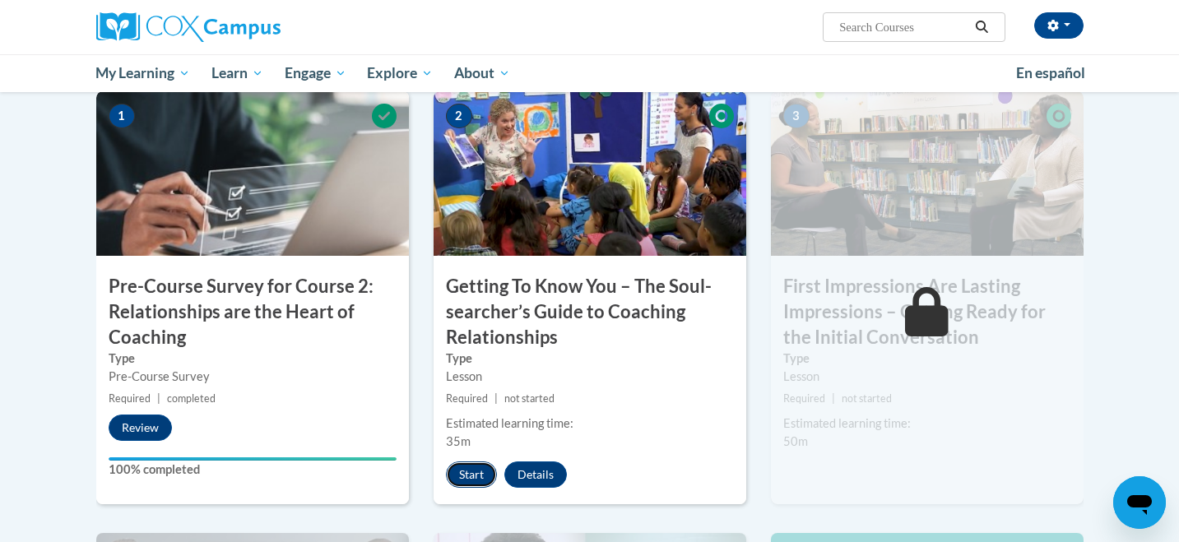
click at [475, 468] on button "Start" at bounding box center [471, 475] width 51 height 26
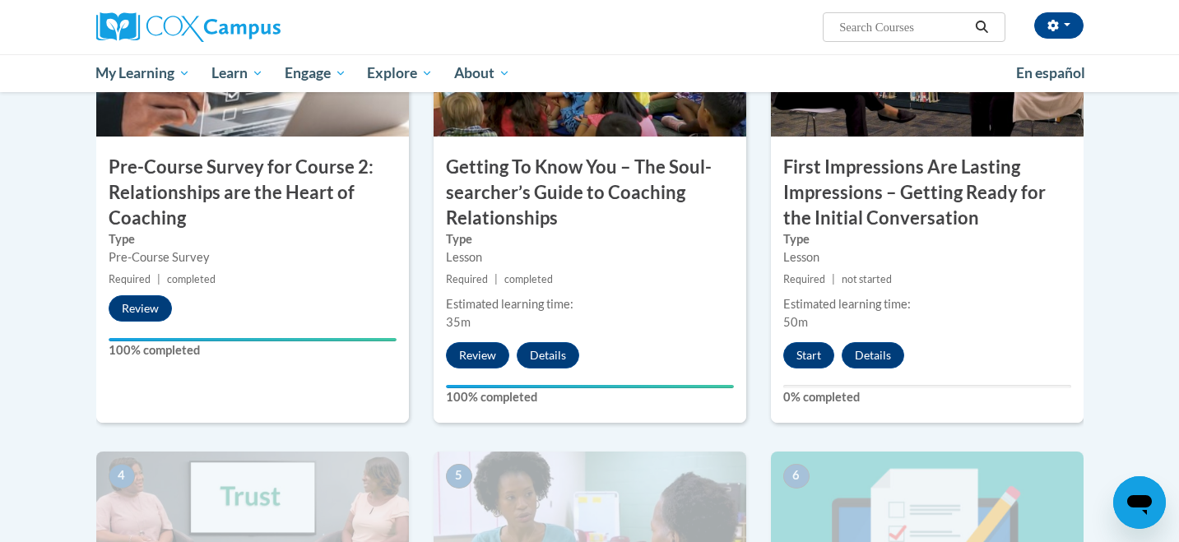
scroll to position [498, 0]
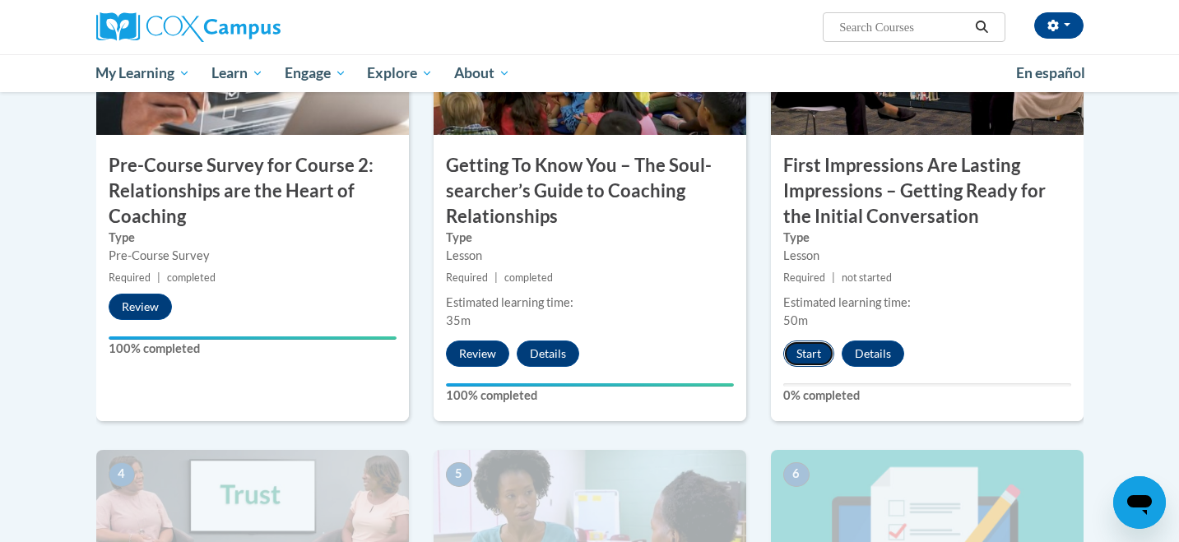
click at [806, 356] on button "Start" at bounding box center [808, 354] width 51 height 26
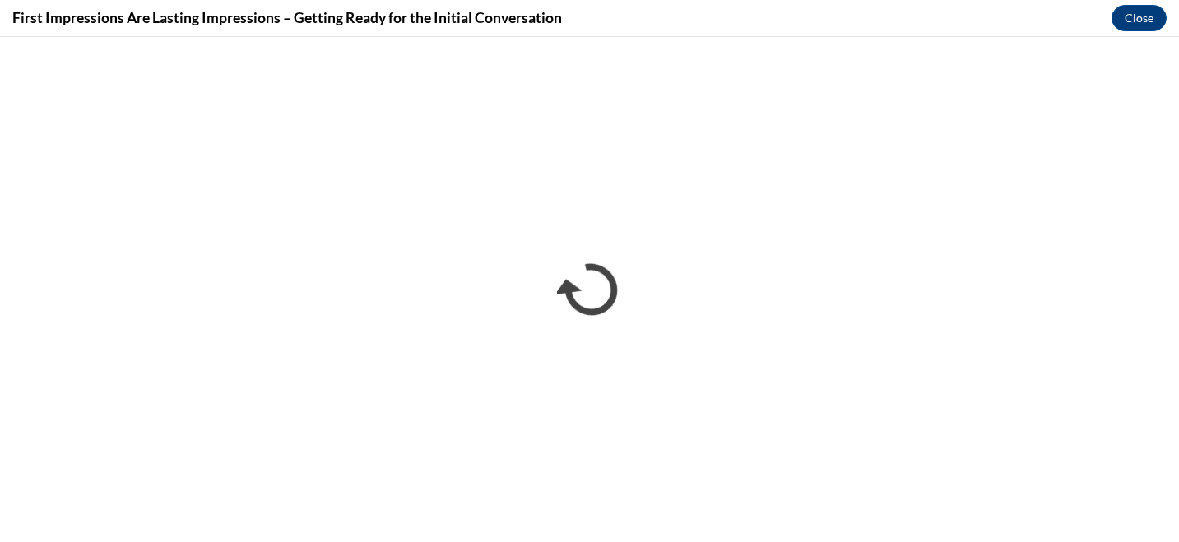
scroll to position [0, 0]
